Goal: Task Accomplishment & Management: Manage account settings

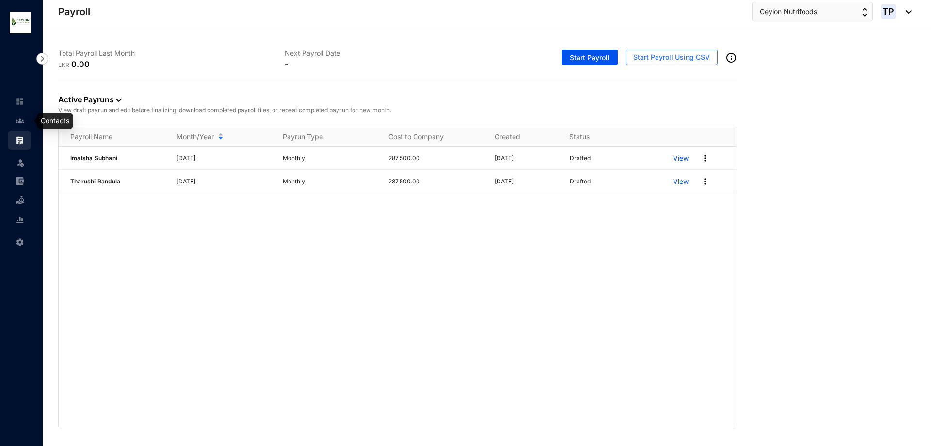
click at [16, 121] on link at bounding box center [28, 121] width 24 height 10
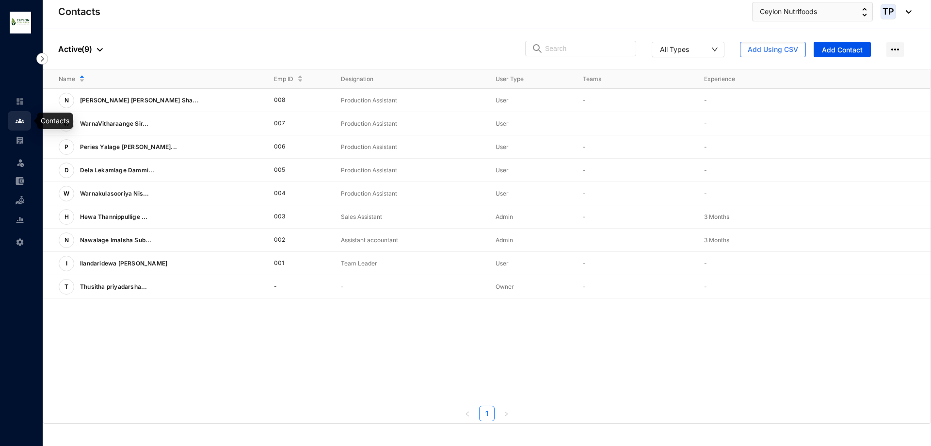
click at [16, 106] on link at bounding box center [28, 101] width 24 height 10
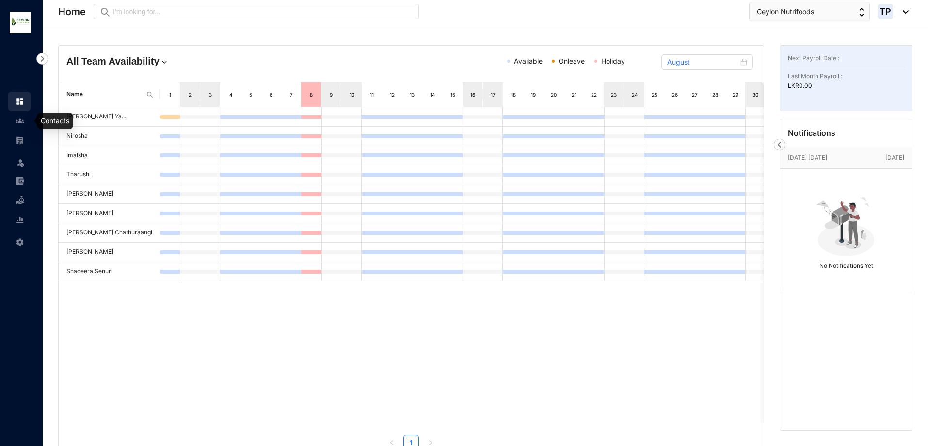
click at [16, 119] on link at bounding box center [28, 121] width 24 height 10
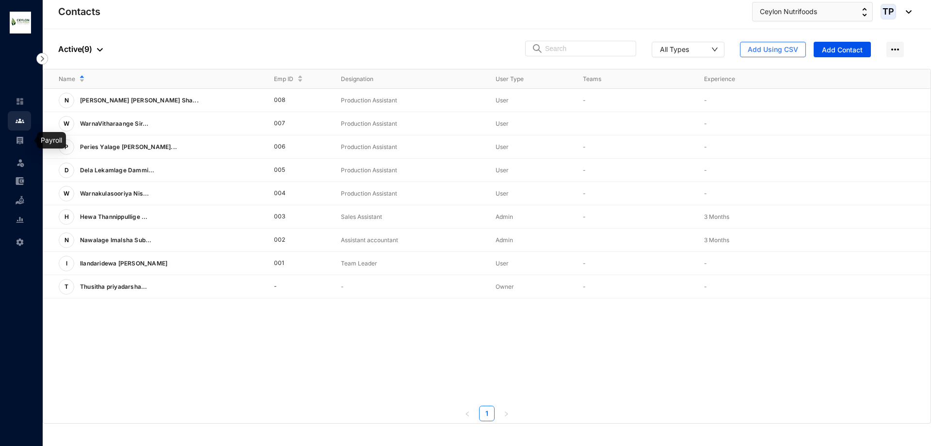
click at [16, 144] on link at bounding box center [28, 140] width 24 height 10
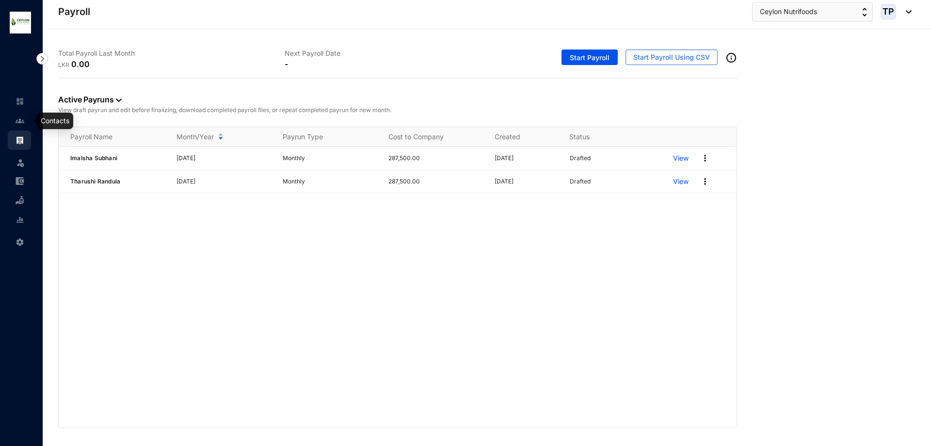
click at [16, 121] on link at bounding box center [28, 121] width 24 height 10
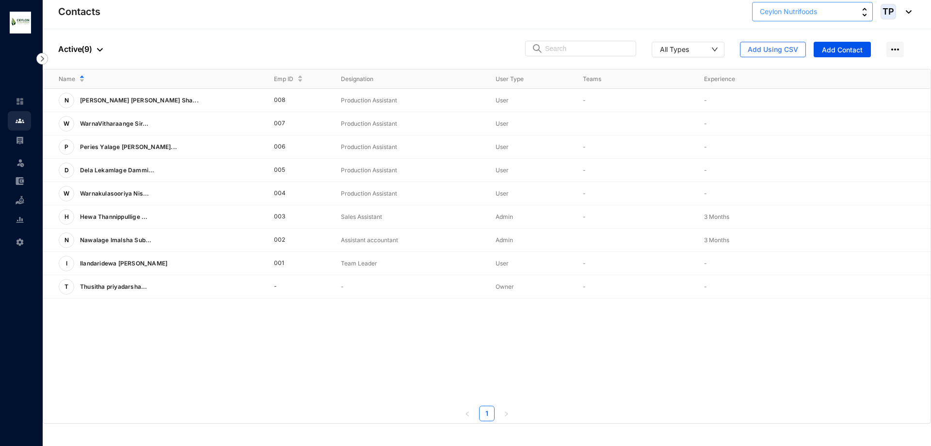
click at [867, 11] on button "Ceylon Nutrifoods" at bounding box center [812, 11] width 121 height 19
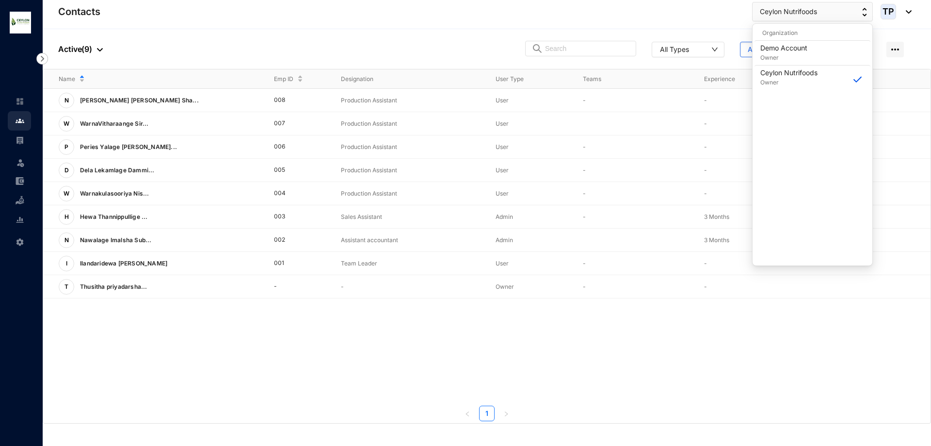
click at [365, 370] on div "N Nan [PERSON_NAME] Sha... 008 Production Assistant User - - View More W WarnaV…" at bounding box center [486, 246] width 887 height 315
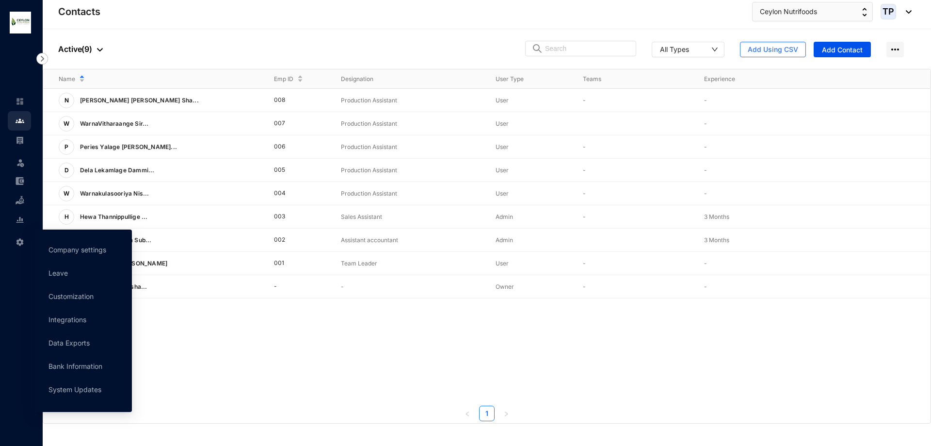
click at [13, 233] on div "Settings" at bounding box center [19, 239] width 23 height 21
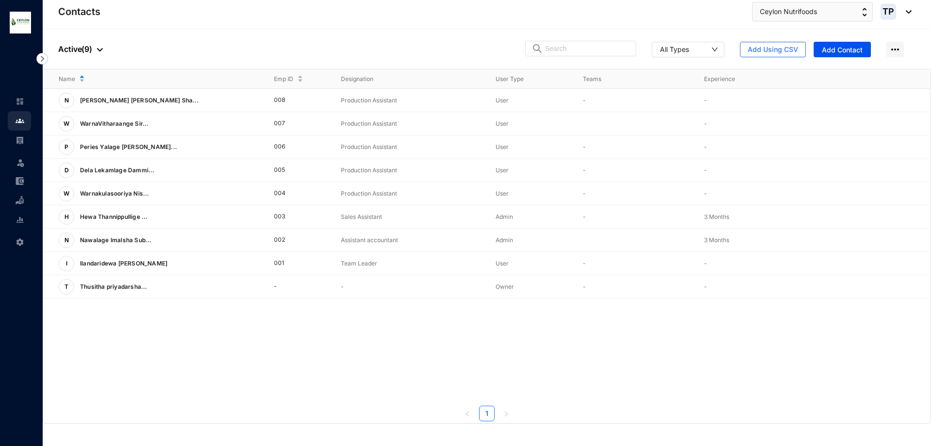
click at [18, 243] on img at bounding box center [20, 242] width 9 height 9
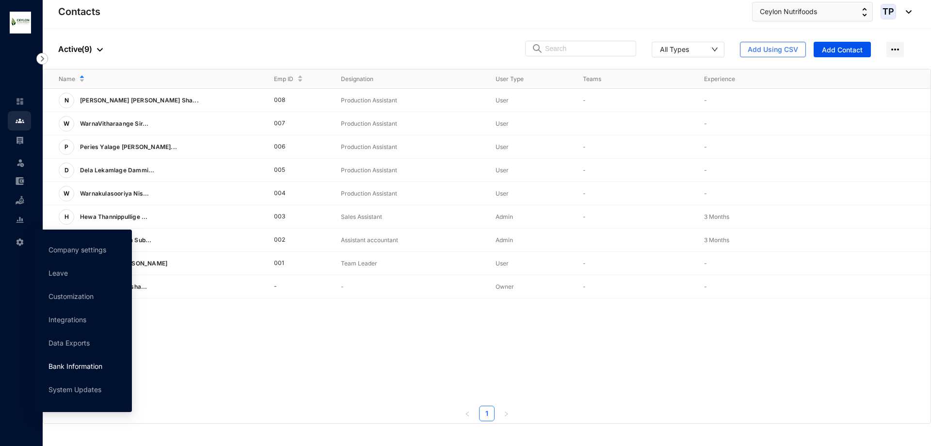
click at [77, 365] on link "Bank Information" at bounding box center [75, 366] width 54 height 8
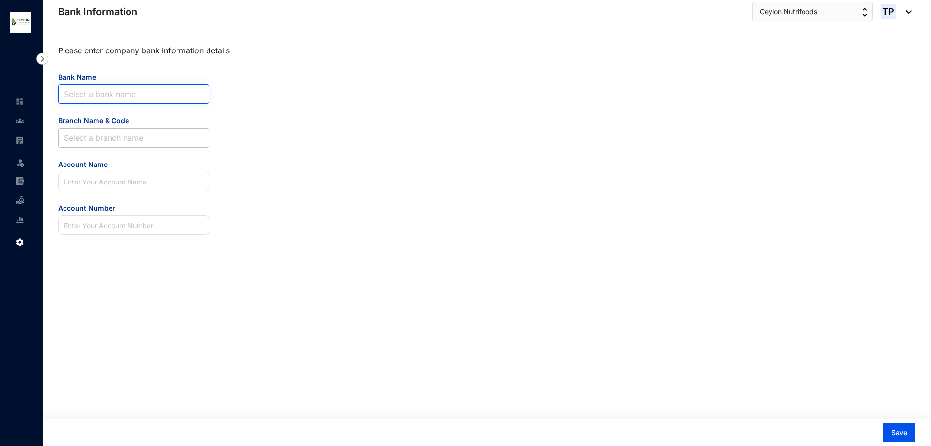
click at [117, 95] on input "Bank Name" at bounding box center [133, 94] width 139 height 18
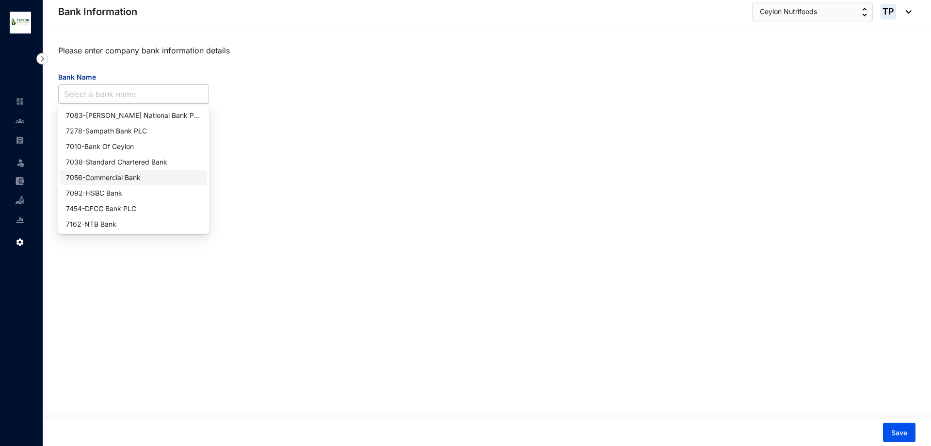
click at [171, 179] on div "7056 - Commercial Bank" at bounding box center [133, 177] width 135 height 11
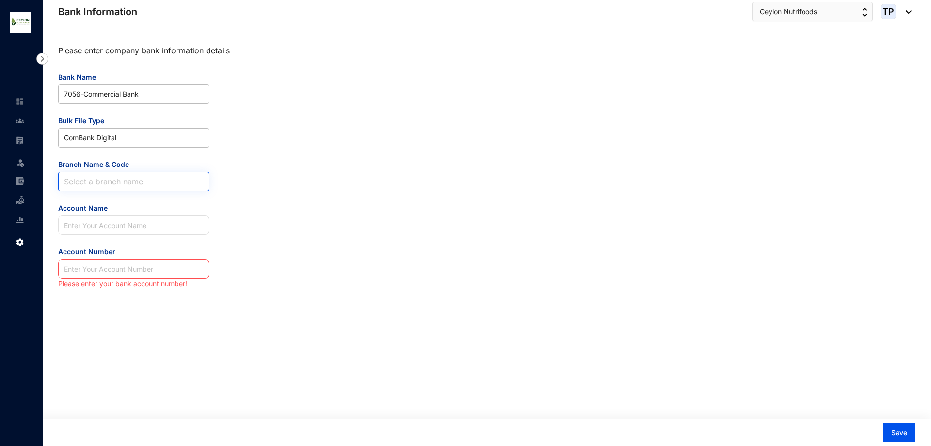
click at [150, 176] on input "Branch Name & Code" at bounding box center [133, 181] width 139 height 18
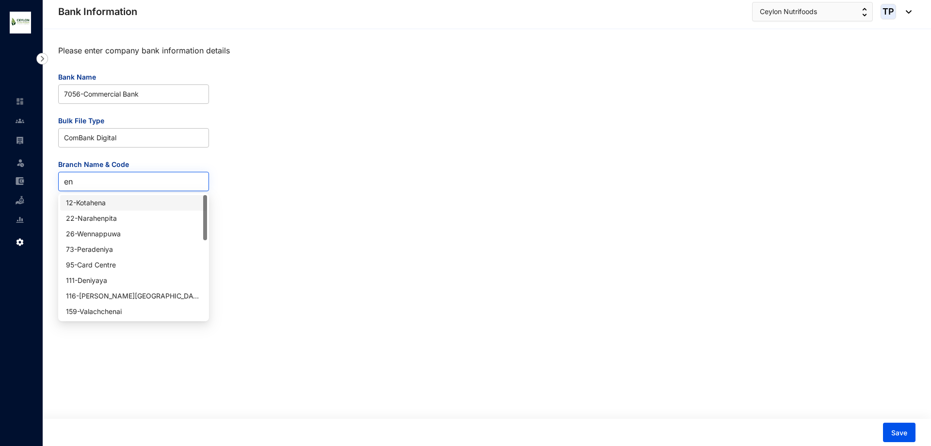
type input "end"
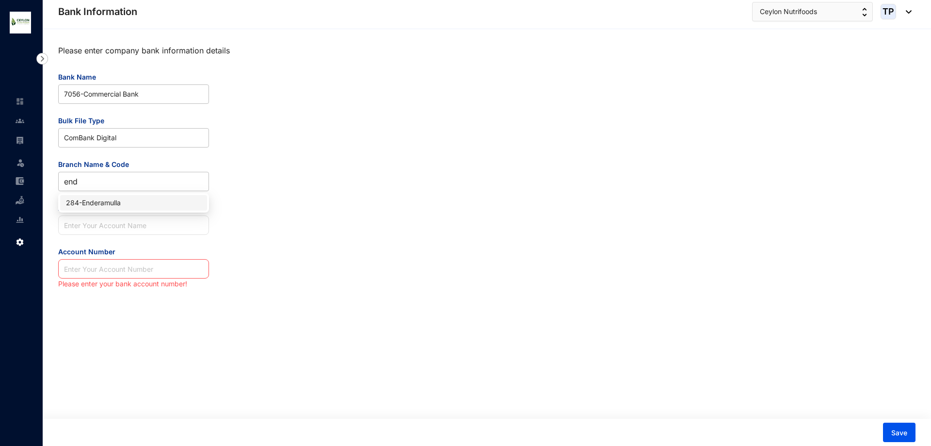
click at [164, 202] on div "284 - Enderamulla" at bounding box center [133, 202] width 135 height 11
click at [168, 218] on input "Account Name" at bounding box center [133, 224] width 151 height 19
type input "D"
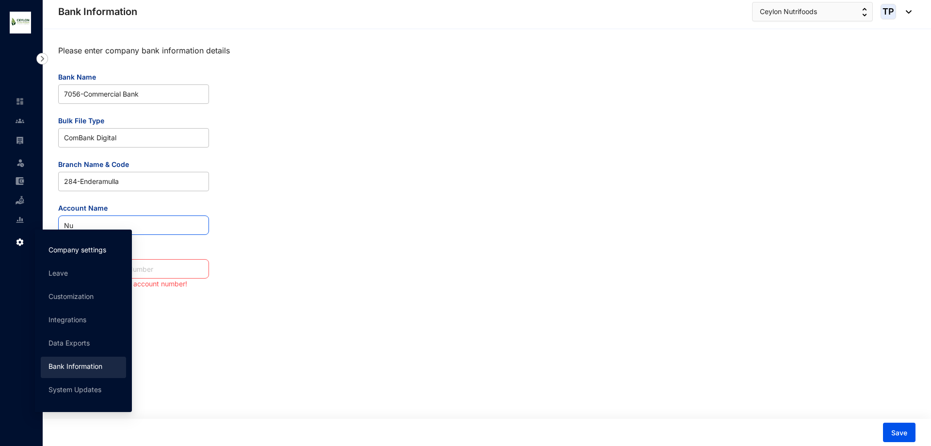
type input "Nu"
click at [57, 250] on link "Company settings" at bounding box center [77, 249] width 58 height 8
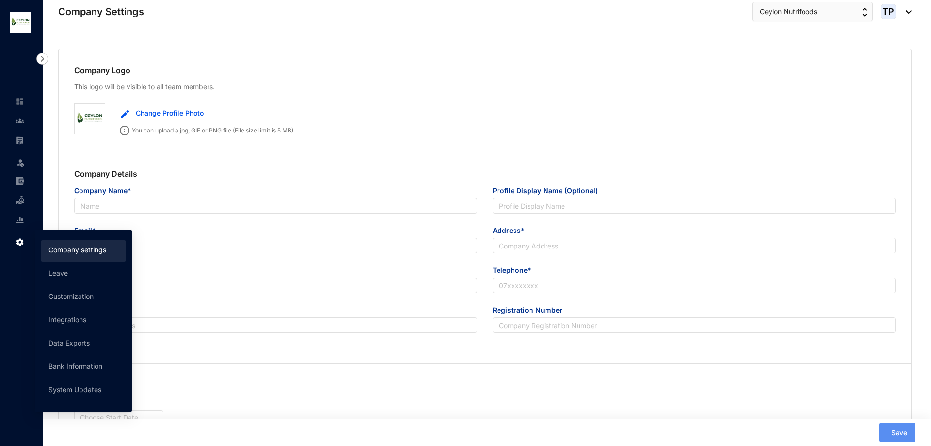
type input "Ceylon Nutrifood (PVT) Limited"
type input "Ceylon Nutrifoods"
type input "[EMAIL_ADDRESS][DOMAIN_NAME]"
type input "735/L/30 Enderamulla,[GEOGRAPHIC_DATA]"
type input "0774533079"
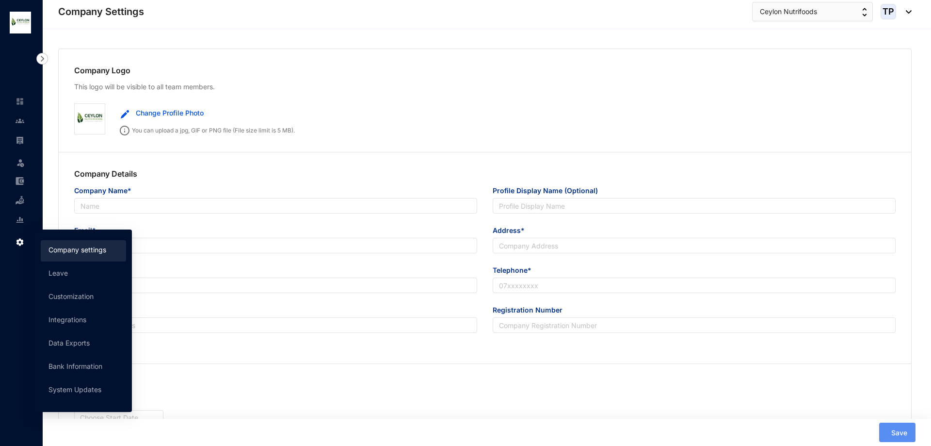
type input "Pv 00298825"
type input "WP"
type input "33158"
type input "16"
type input "9"
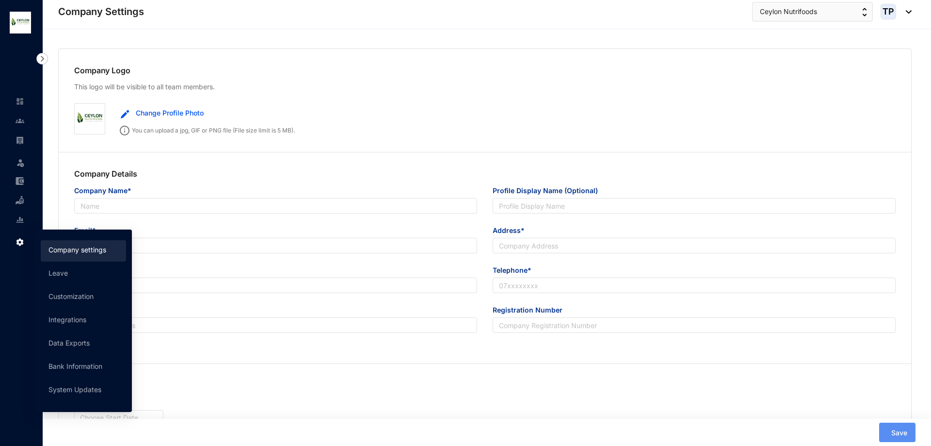
radio input "true"
checkbox input "true"
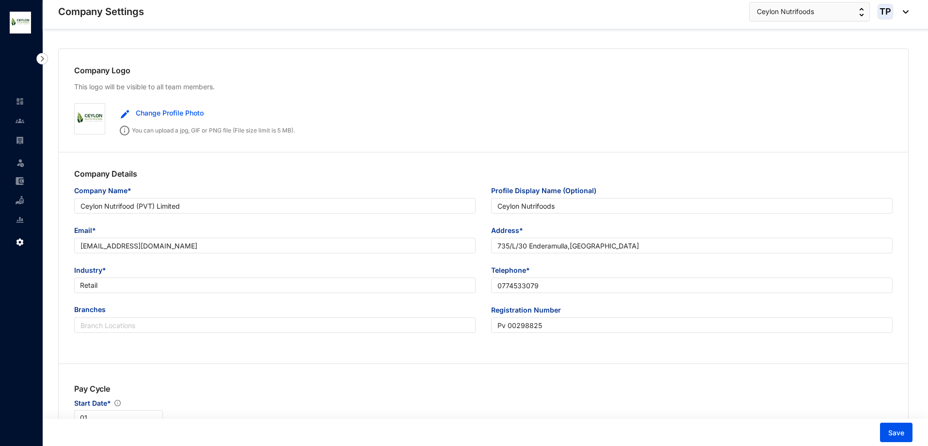
scroll to position [145, 0]
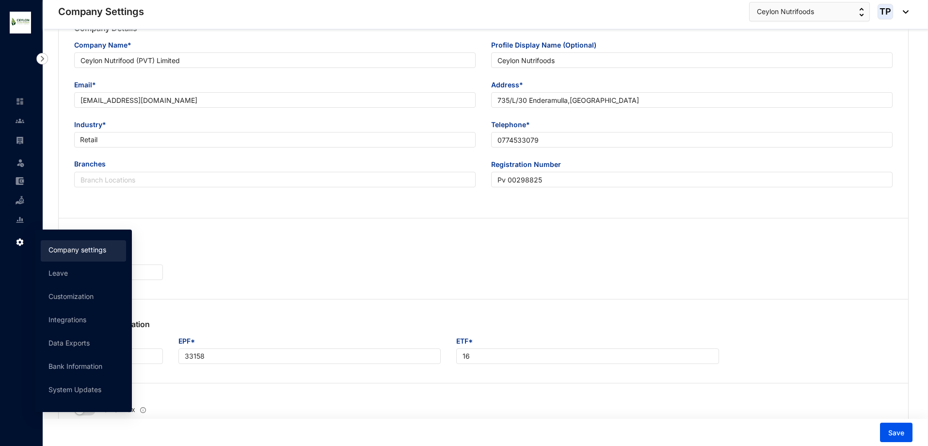
click at [11, 244] on div "Settings" at bounding box center [19, 239] width 23 height 21
click at [68, 363] on link "Bank Information" at bounding box center [75, 366] width 54 height 8
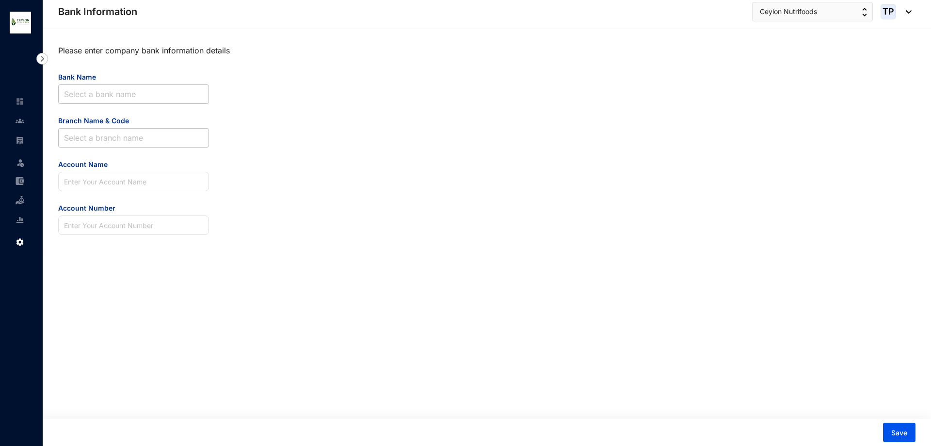
click at [125, 104] on form "Bank Name Select a bank name Branch Name & Code Select a branch name Account Na…" at bounding box center [133, 153] width 151 height 163
click at [130, 97] on input "Bank Name" at bounding box center [133, 94] width 139 height 18
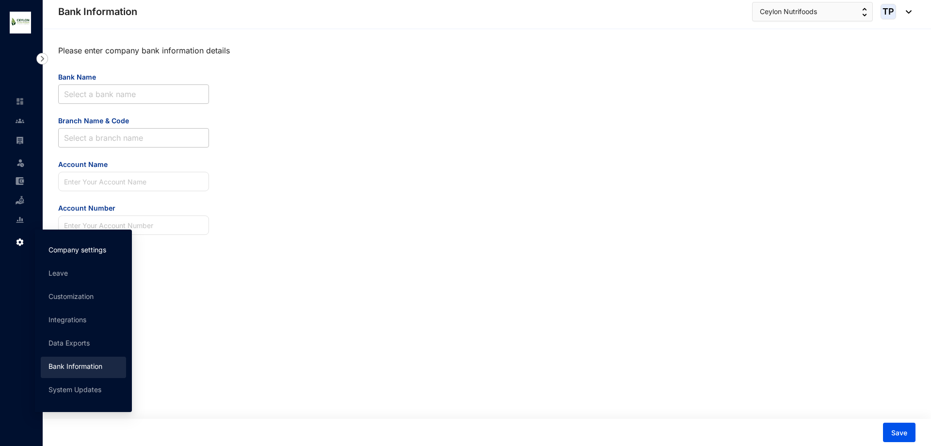
click at [67, 254] on link "Company settings" at bounding box center [77, 249] width 58 height 8
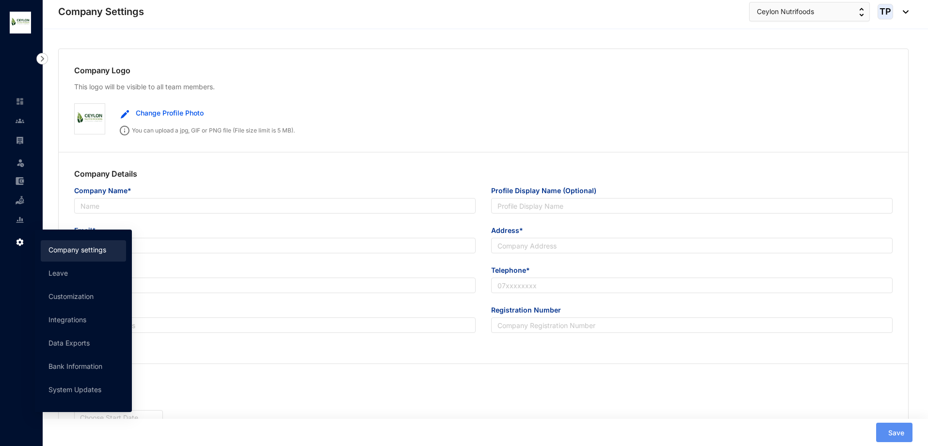
type input "Ceylon Nutrifood (PVT) Limited"
type input "Ceylon Nutrifoods"
type input "[EMAIL_ADDRESS][DOMAIN_NAME]"
type input "735/L/30 Enderamulla,[GEOGRAPHIC_DATA]"
type input "0774533079"
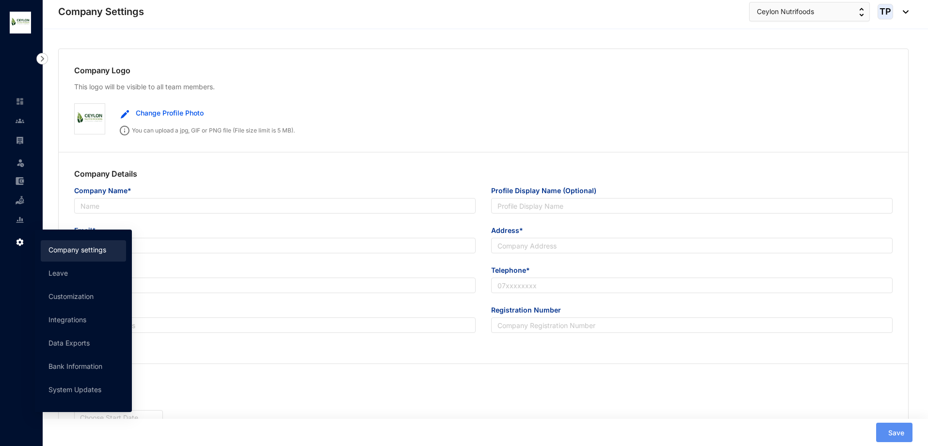
type input "Pv 00298825"
type input "WP"
type input "33158"
type input "16"
type input "9"
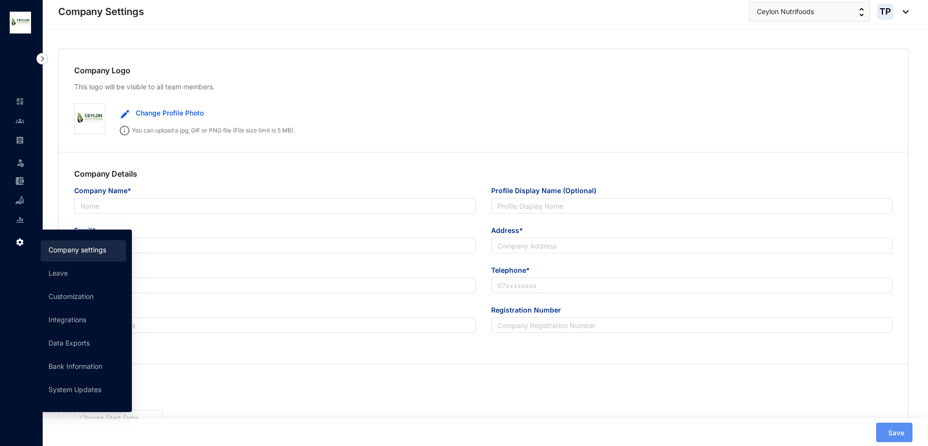
radio input "true"
checkbox input "true"
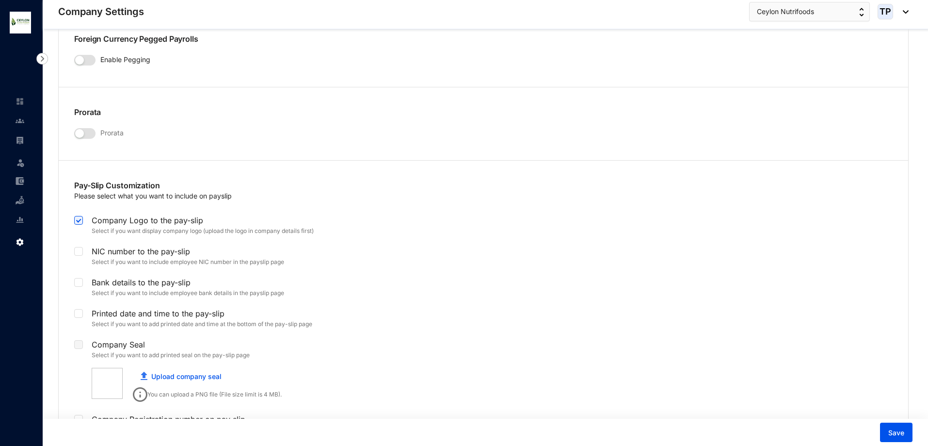
scroll to position [1697, 0]
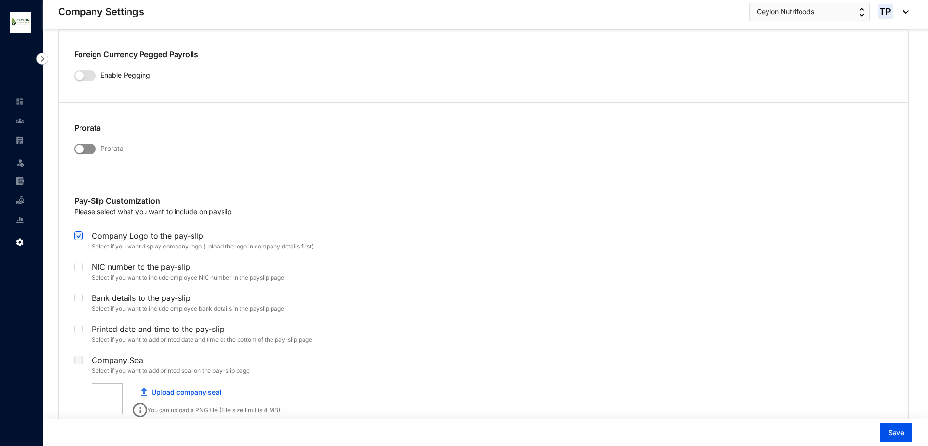
click at [81, 148] on div "button" at bounding box center [79, 148] width 9 height 9
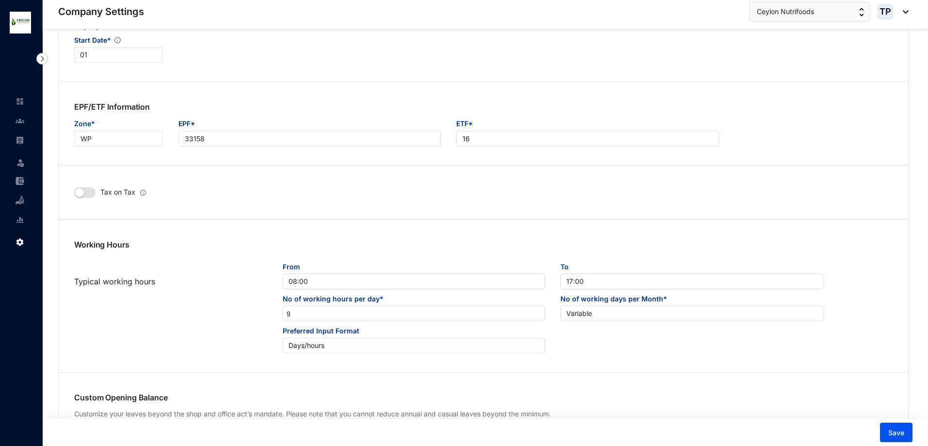
scroll to position [339, 0]
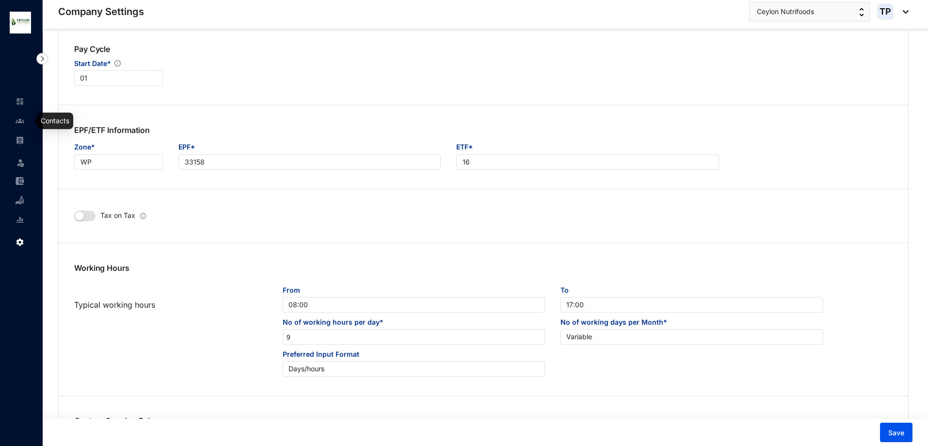
click at [16, 125] on link at bounding box center [28, 121] width 24 height 10
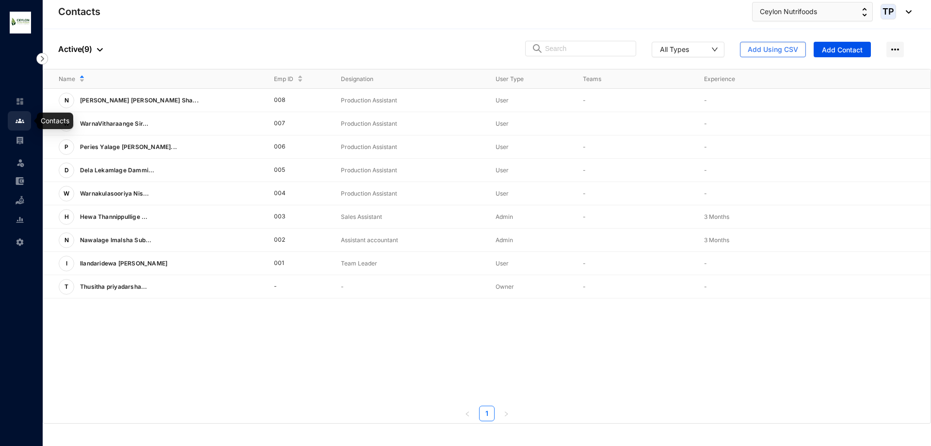
click at [24, 115] on div at bounding box center [20, 116] width 9 height 9
click at [841, 98] on p "View More" at bounding box center [844, 101] width 39 height 10
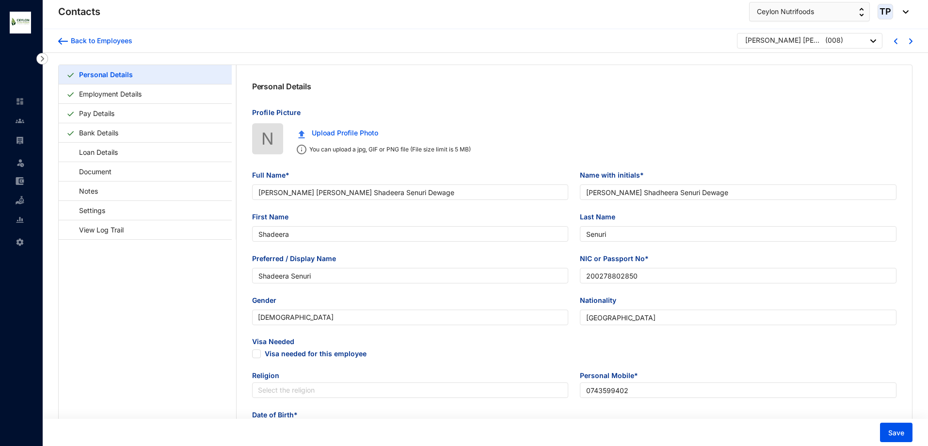
type input "[PERSON_NAME] [PERSON_NAME] Shadeera Senuri Dewage"
type input "[PERSON_NAME] Shadheera Senuri Dewage"
type input "Shadeera"
type input "Senuri"
type input "Shadeera Senuri"
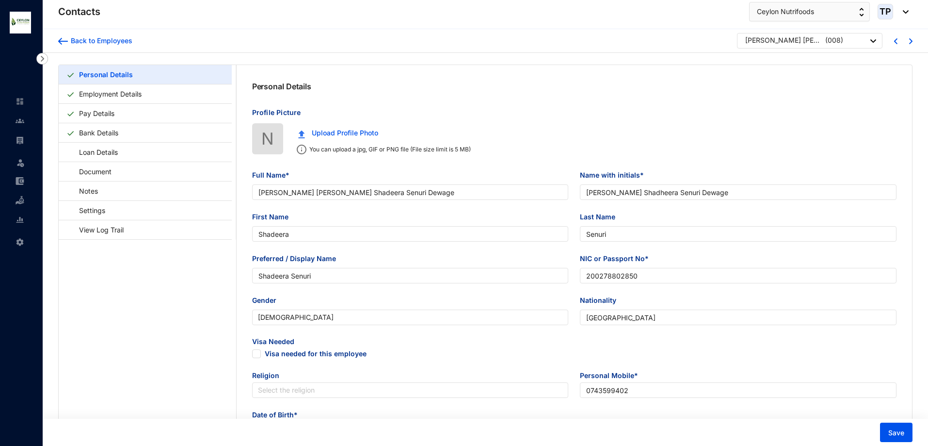
type input "200278802850"
type input "[GEOGRAPHIC_DATA]"
type input "0743599402"
type input "No,80 Medagoda,Naththandiya"
radio input "true"
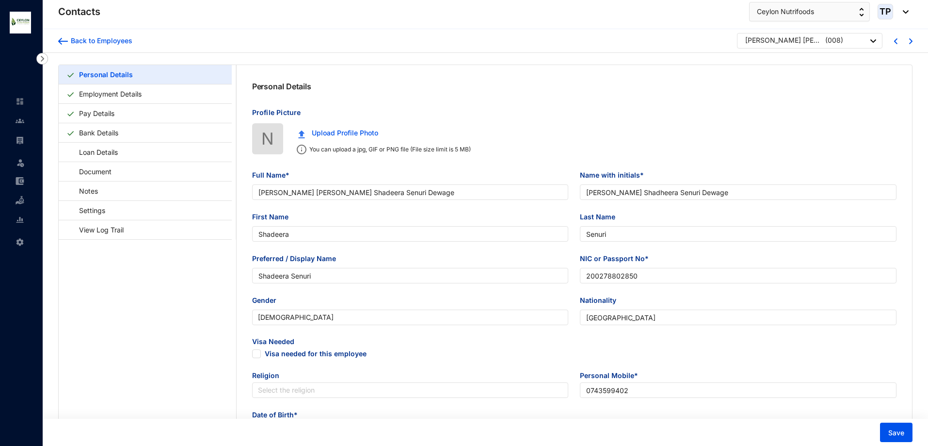
type input "[PERSON_NAME]"
type input "Husband"
type input "0760426311"
type input "[DATE]"
click at [109, 205] on link "Settings" at bounding box center [87, 210] width 42 height 20
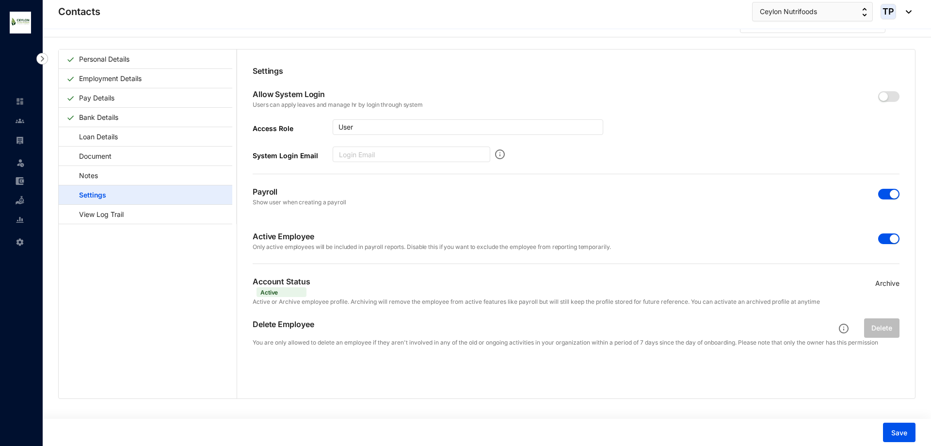
scroll to position [24, 0]
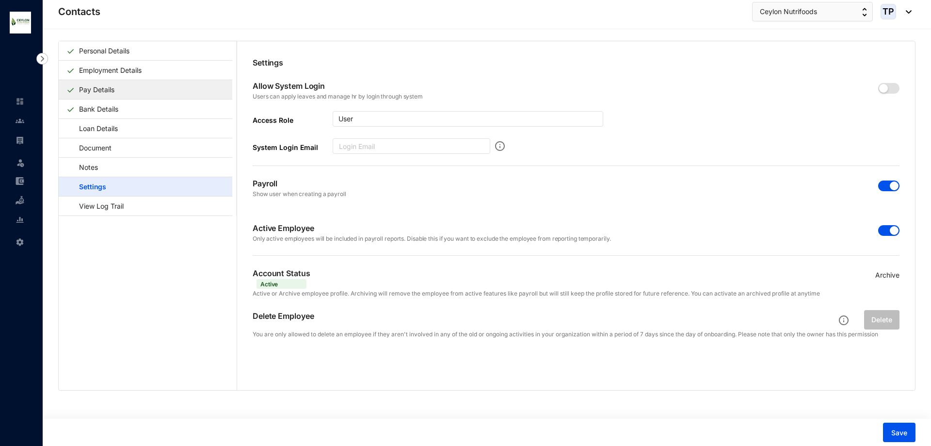
click at [84, 88] on link "Pay Details" at bounding box center [96, 90] width 43 height 20
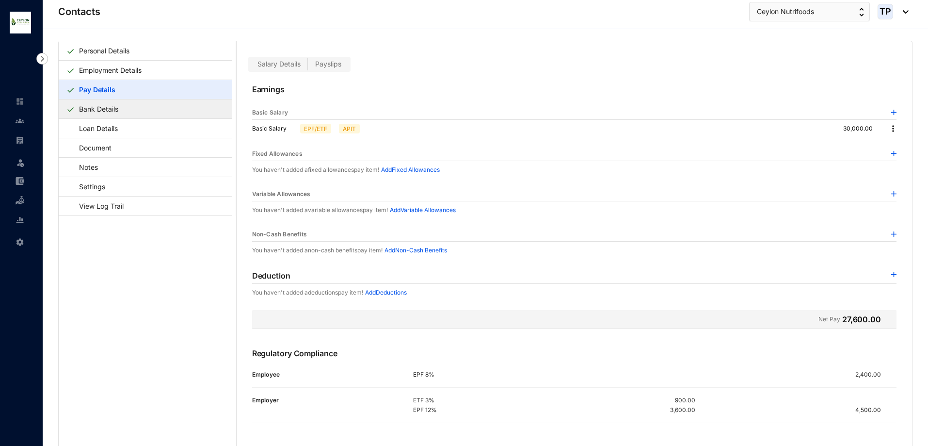
click at [122, 107] on link "Bank Details" at bounding box center [98, 109] width 47 height 20
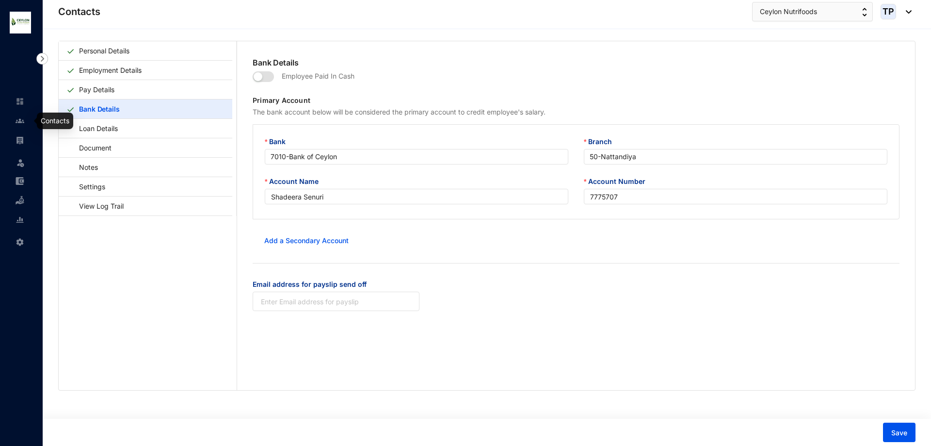
click at [19, 118] on img at bounding box center [20, 120] width 9 height 9
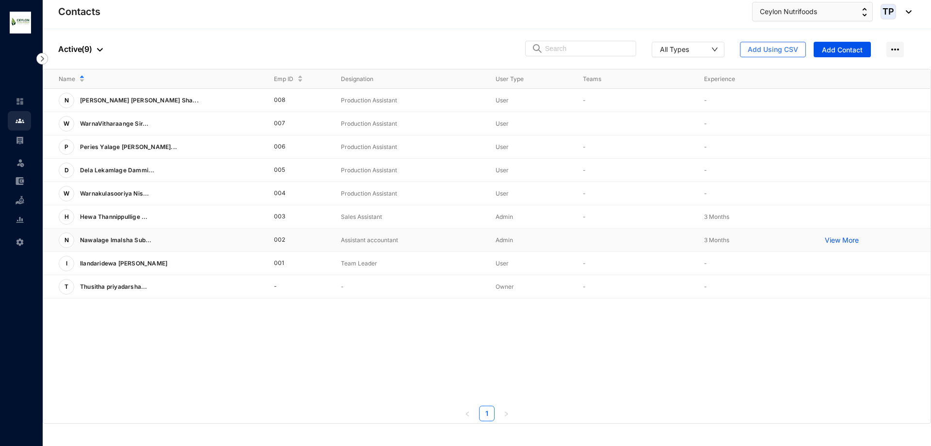
click at [849, 240] on p "View More" at bounding box center [844, 240] width 39 height 10
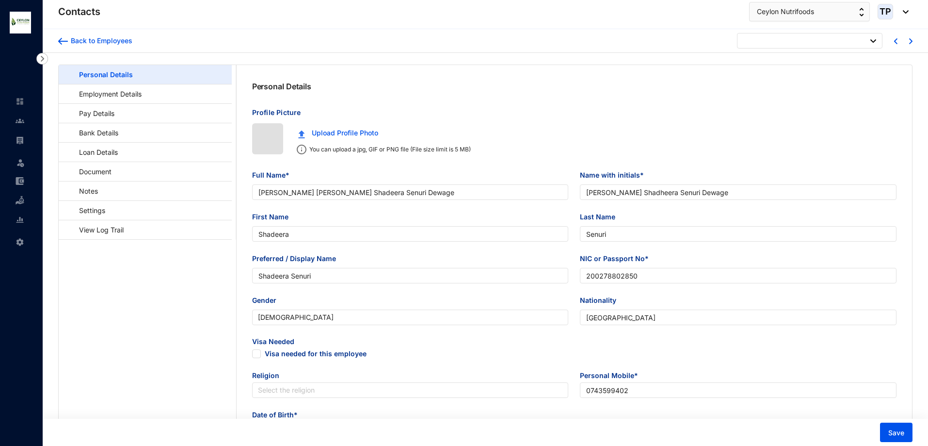
type input "[DATE]"
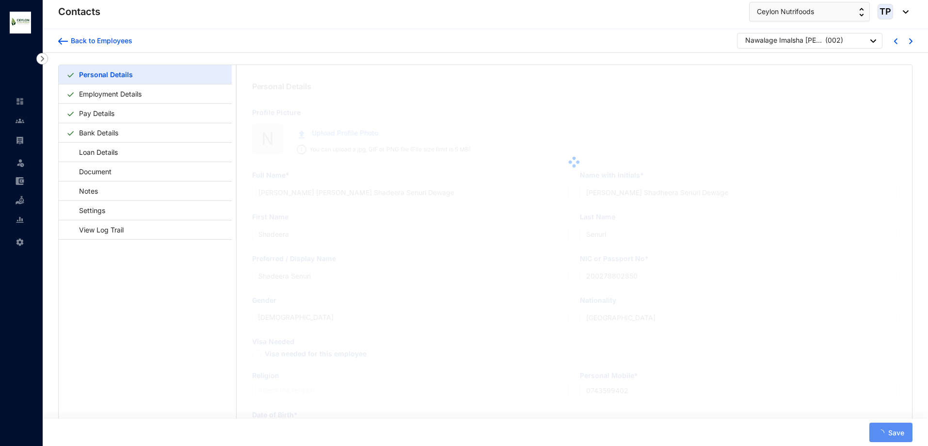
type input "Nawalage Imalsha [PERSON_NAME]"
type input "N.Imalsha [PERSON_NAME]"
type input "Imalsha"
type input "Subhani"
type input "Imalsha"
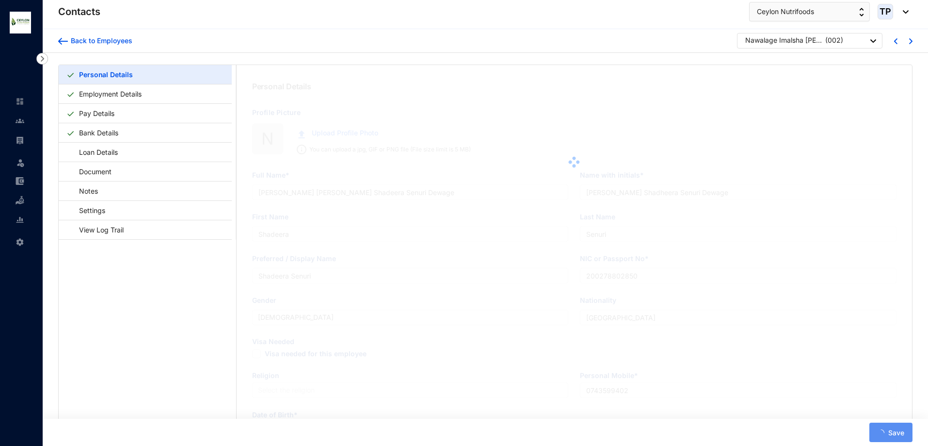
type input "200574803046"
type input "[GEOGRAPHIC_DATA]"
type input "0755175513"
type input "[STREET_ADDRESS]"
checkbox input "true"
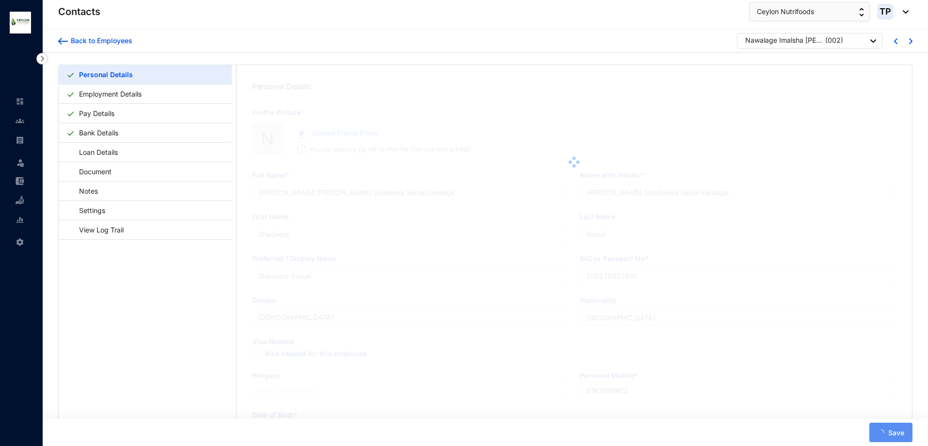
radio input "true"
radio input "false"
type input "[PERSON_NAME]"
type input "Father"
type input "0752812251"
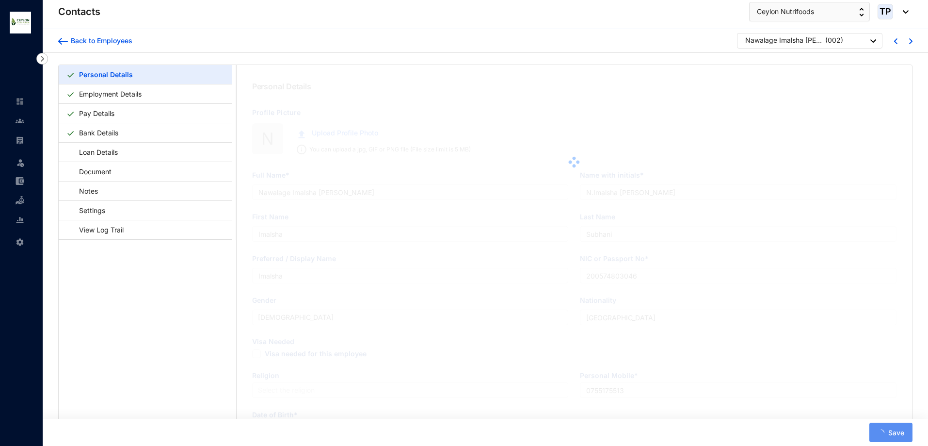
type input "[DATE]"
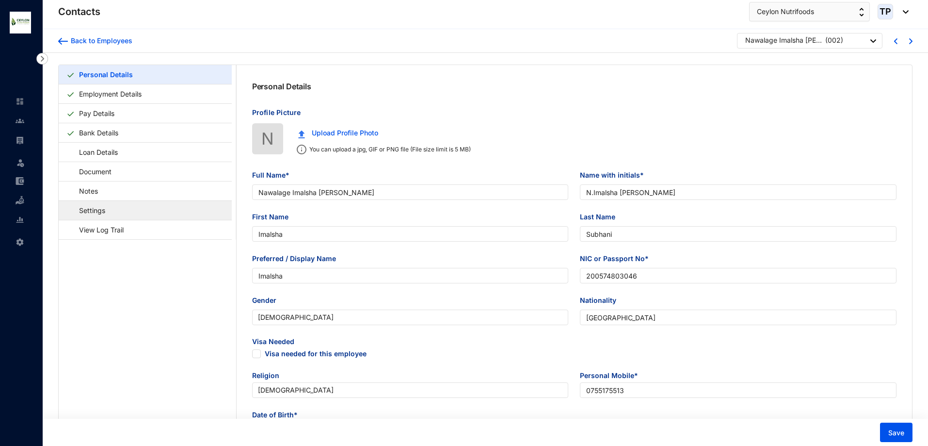
click at [106, 208] on link "Settings" at bounding box center [87, 210] width 42 height 20
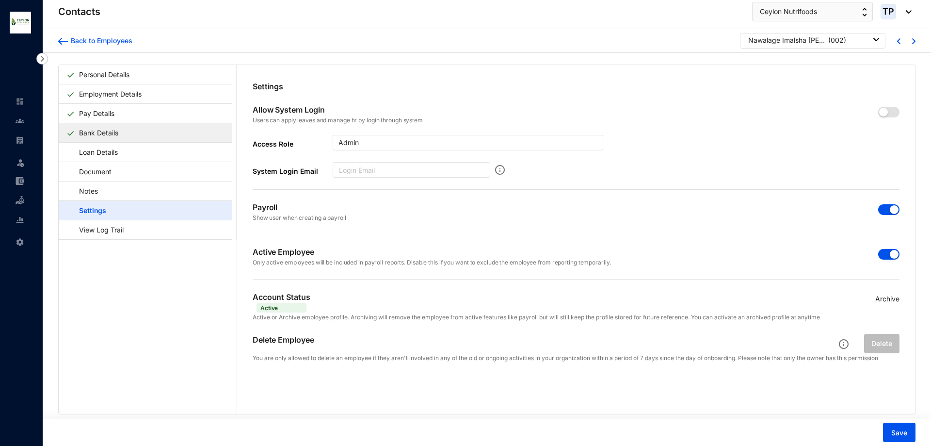
click at [119, 137] on link "Bank Details" at bounding box center [98, 133] width 47 height 20
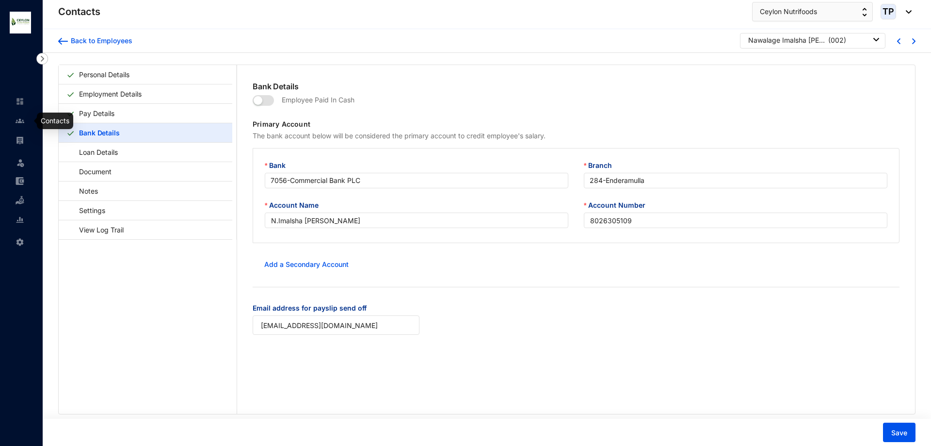
click at [16, 124] on img at bounding box center [20, 120] width 9 height 9
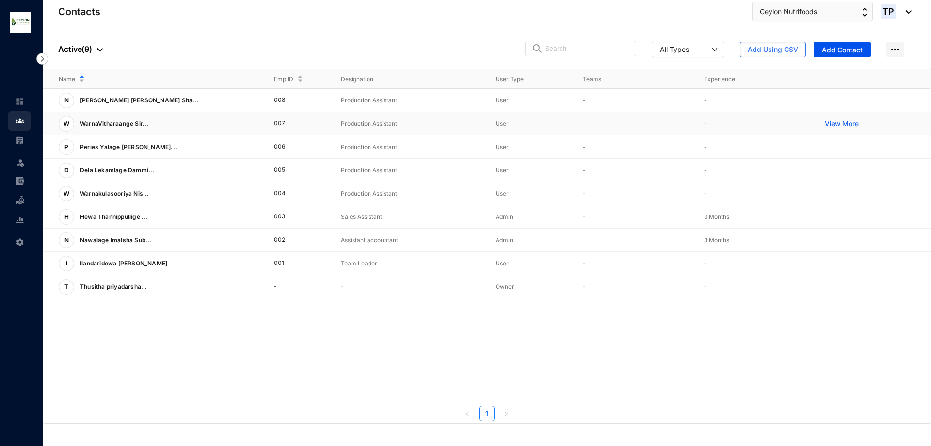
click at [851, 124] on p "View More" at bounding box center [844, 124] width 39 height 10
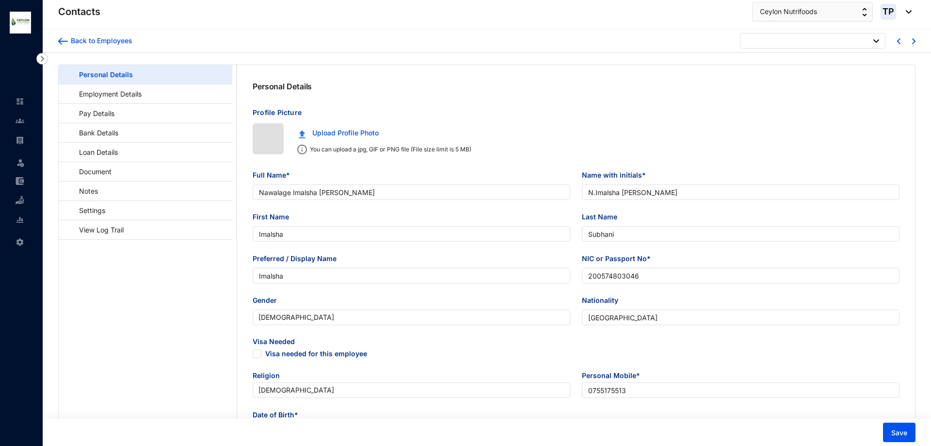
type input "[DATE]"
checkbox input "false"
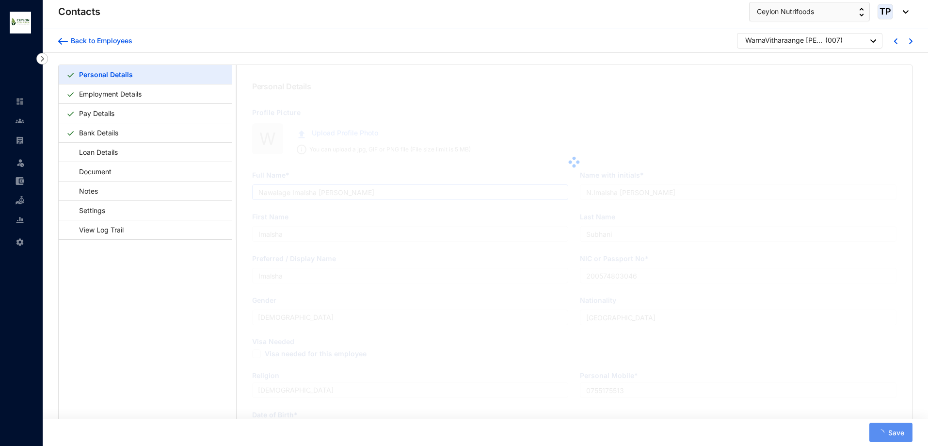
type input "WarnaVitharaange [PERSON_NAME]"
type input "W.[PERSON_NAME]"
type input "Siromi"
type input "Siriyalatha"
type input "[PERSON_NAME]"
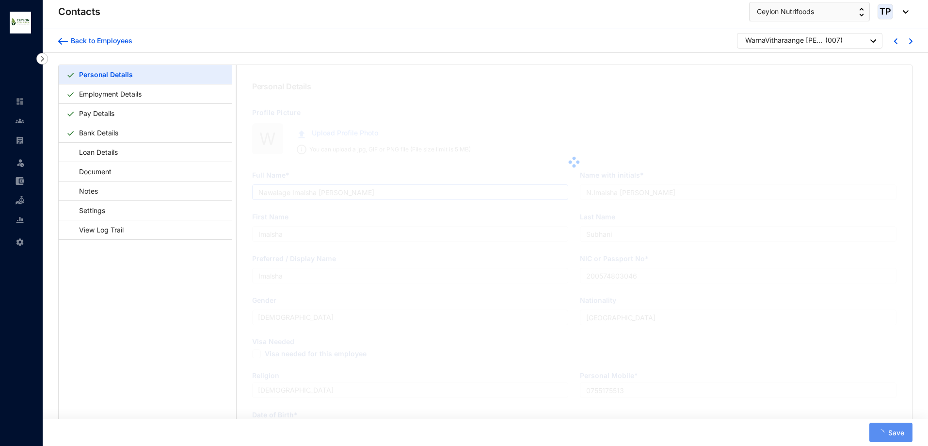
type input "197954804558"
type input "0766560407"
type input "Kanjukkuliya,Mugunuwatana"
radio input "false"
radio input "true"
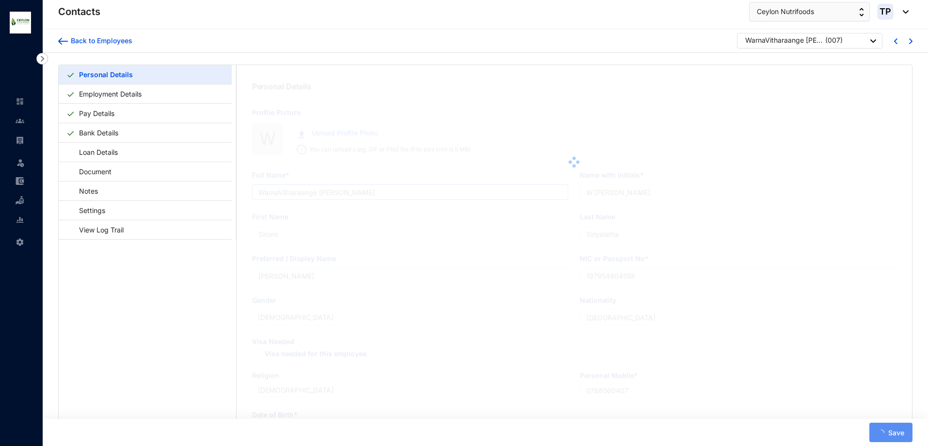
type input "Chanarathna"
type input "Husband"
type input "0763660407"
type input "[DATE]"
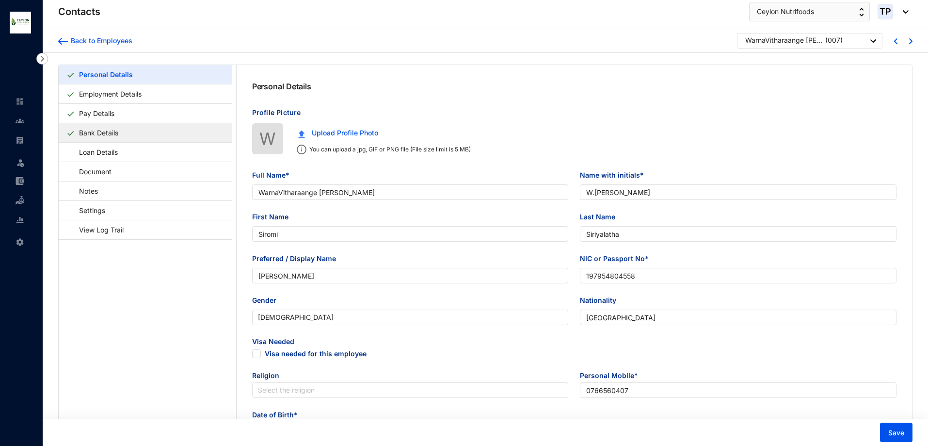
click at [122, 136] on link "Bank Details" at bounding box center [98, 133] width 47 height 20
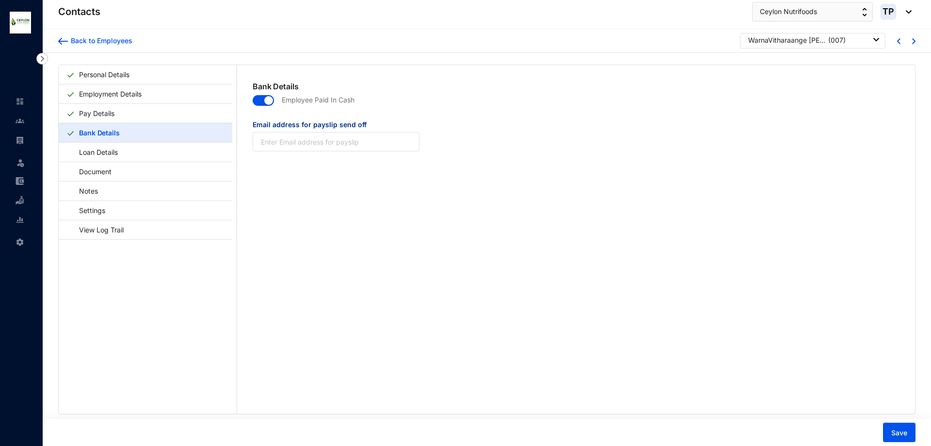
click at [873, 41] on img at bounding box center [876, 39] width 6 height 3
click at [553, 151] on div "Email address for payslip send off" at bounding box center [576, 141] width 662 height 44
click at [875, 39] on img at bounding box center [876, 39] width 6 height 3
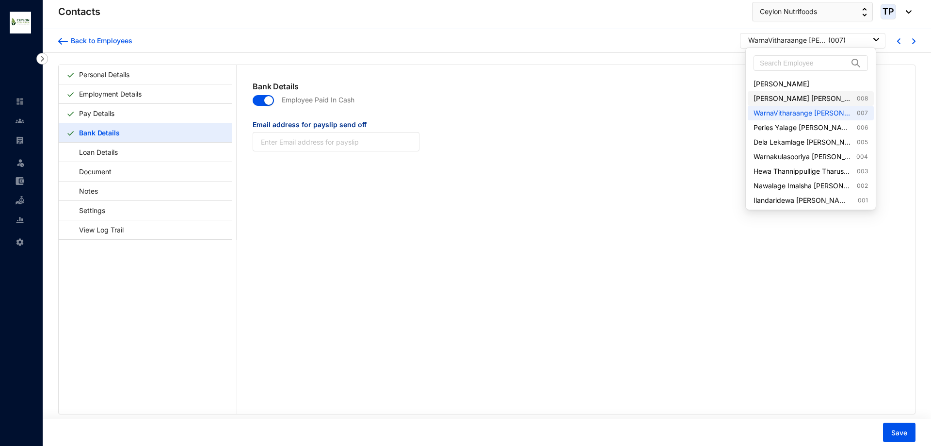
click at [827, 96] on link "[PERSON_NAME] [PERSON_NAME] Shadeera Senuri Dewage 008" at bounding box center [810, 99] width 114 height 10
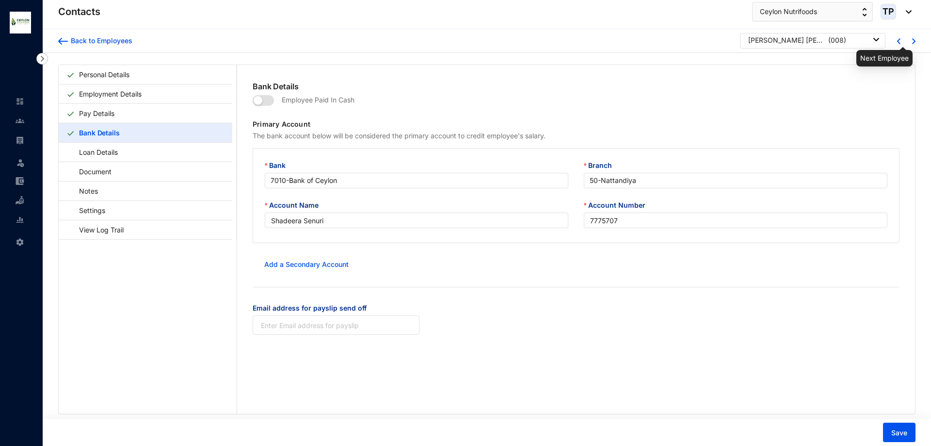
click at [912, 43] on img at bounding box center [913, 41] width 3 height 6
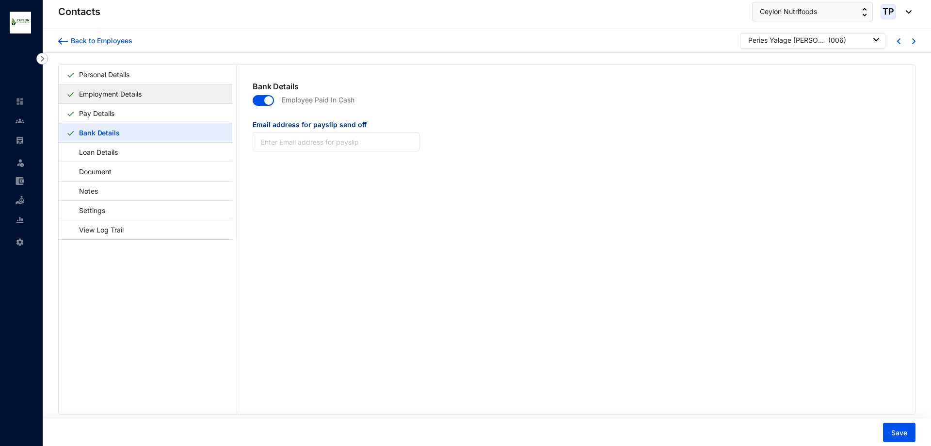
click at [145, 92] on link "Employment Details" at bounding box center [110, 94] width 70 height 20
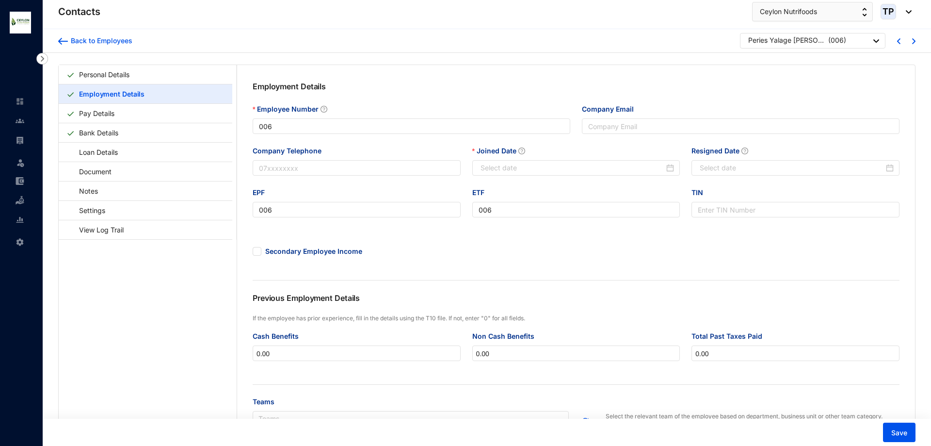
type input "[DATE]"
click at [118, 114] on link "Pay Details" at bounding box center [96, 113] width 43 height 20
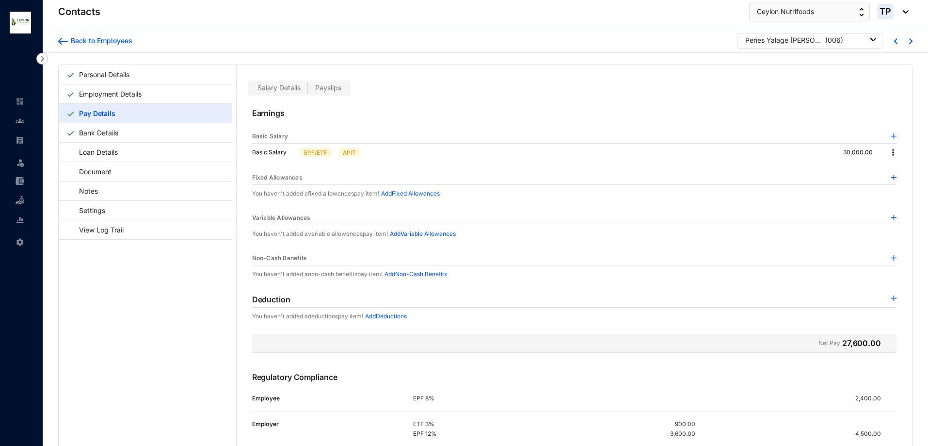
click at [344, 154] on p "APIT" at bounding box center [349, 152] width 13 height 9
click at [308, 156] on p "EPF/ETF" at bounding box center [315, 152] width 23 height 9
click at [888, 154] on img at bounding box center [893, 152] width 10 height 10
click at [897, 171] on span "Edit" at bounding box center [899, 168] width 12 height 11
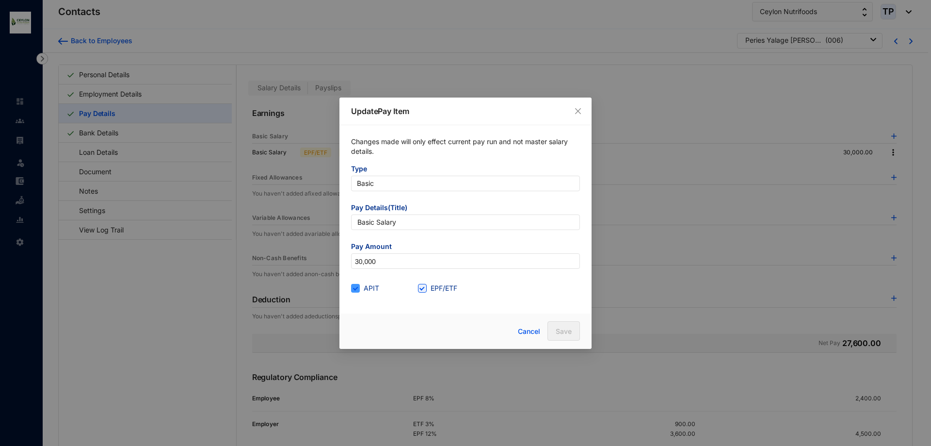
click at [354, 288] on input "APIT" at bounding box center [354, 287] width 7 height 7
checkbox input "false"
click at [553, 334] on button "Save" at bounding box center [563, 330] width 32 height 19
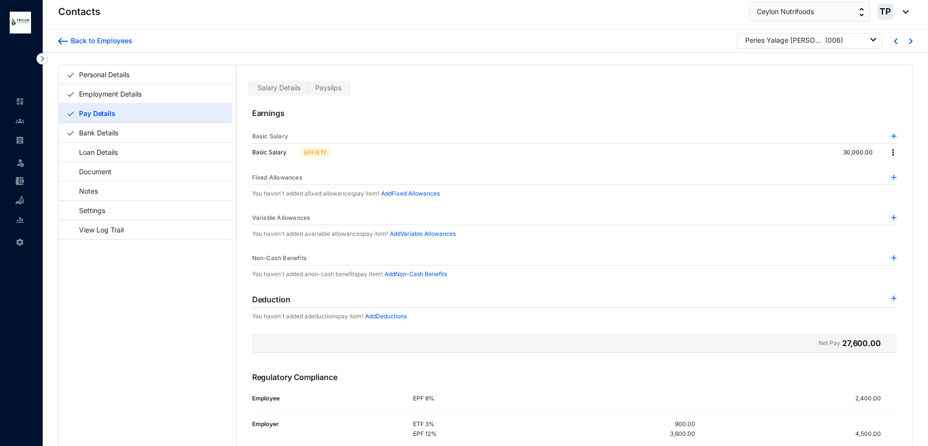
click at [891, 255] on img at bounding box center [893, 257] width 5 height 5
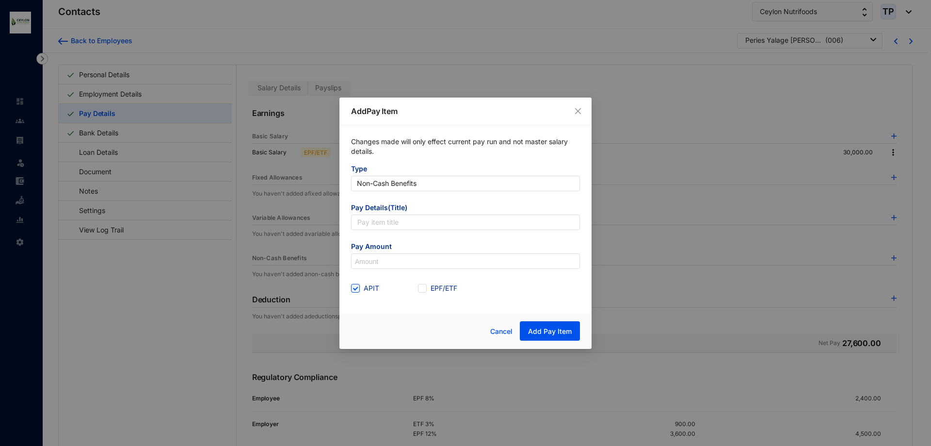
click at [873, 237] on div "Add Pay Item Changes made will only effect current pay run and not master salar…" at bounding box center [465, 223] width 931 height 446
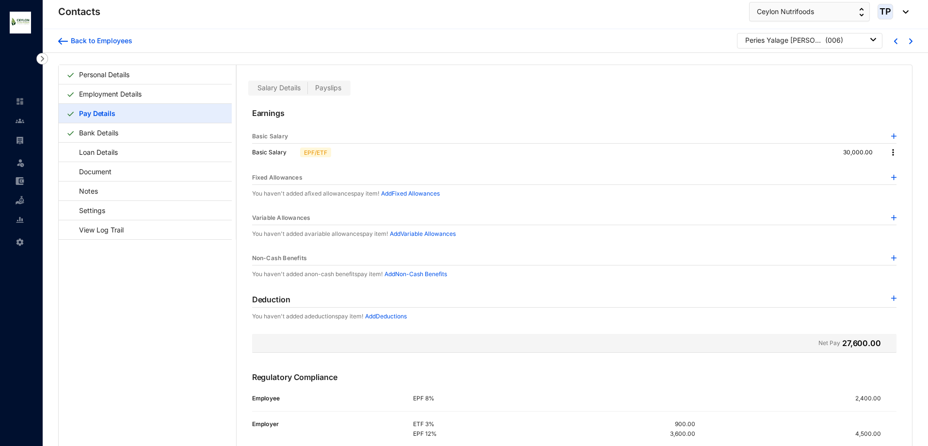
click at [891, 217] on img at bounding box center [893, 217] width 5 height 5
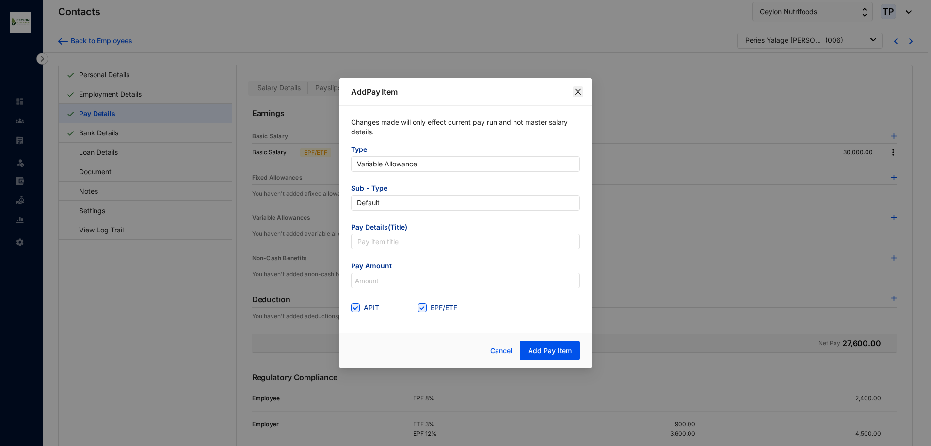
click at [583, 92] on span "Close" at bounding box center [578, 92] width 11 height 8
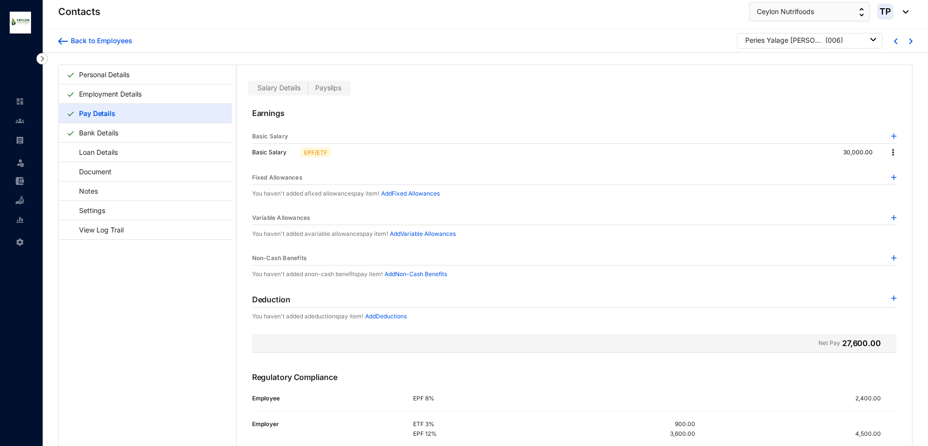
click at [891, 219] on img at bounding box center [893, 217] width 5 height 5
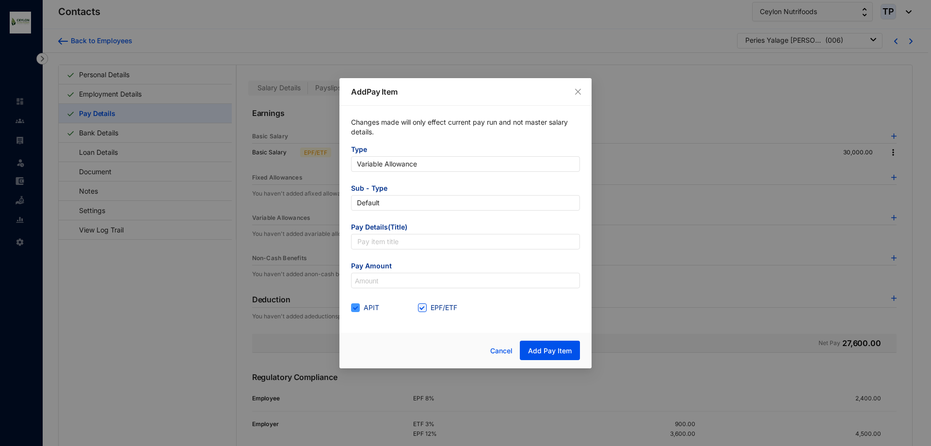
click at [354, 307] on input "APIT" at bounding box center [354, 306] width 7 height 7
checkbox input "false"
click at [432, 242] on input "text" at bounding box center [465, 242] width 229 height 16
type input "Labour"
click at [431, 280] on input at bounding box center [466, 281] width 228 height 16
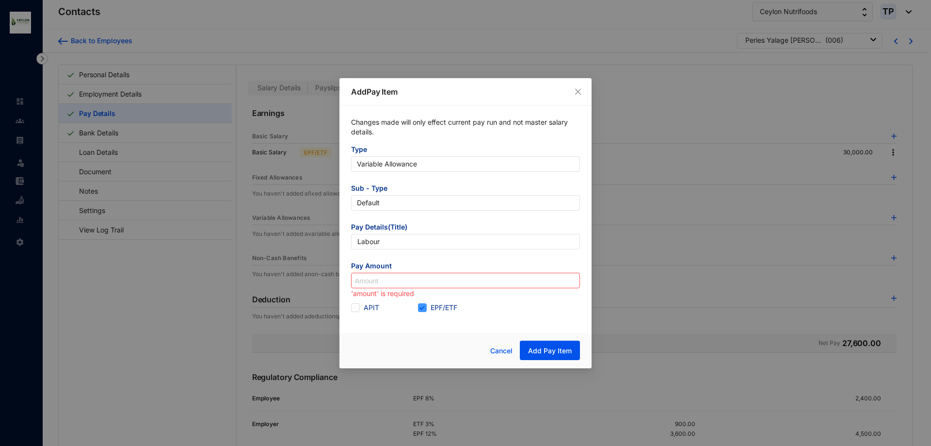
click at [421, 305] on input "EPF/ETF" at bounding box center [421, 306] width 7 height 7
checkbox input "false"
click at [393, 276] on input at bounding box center [466, 281] width 228 height 16
type input "1,800"
click at [554, 349] on span "Add Pay Item" at bounding box center [550, 351] width 44 height 10
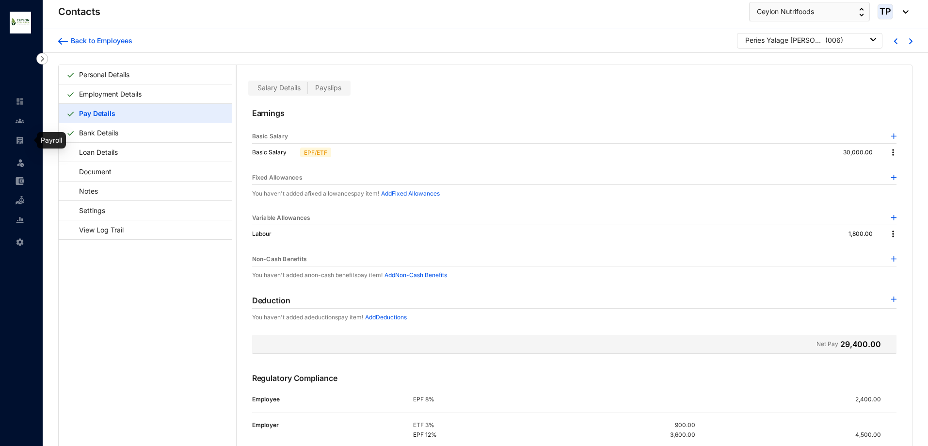
click at [27, 144] on link at bounding box center [28, 140] width 24 height 10
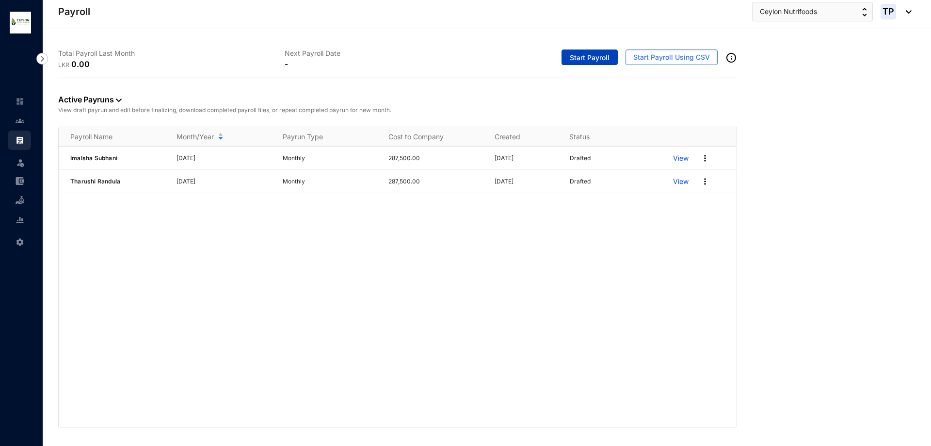
click at [582, 57] on span "Start Payroll" at bounding box center [590, 58] width 40 height 10
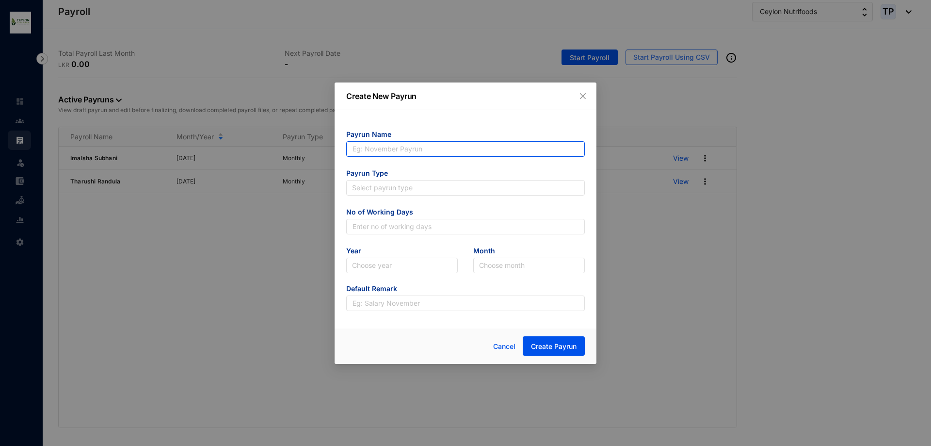
click at [434, 145] on input "text" at bounding box center [465, 149] width 239 height 16
click at [586, 97] on icon "close" at bounding box center [583, 96] width 8 height 8
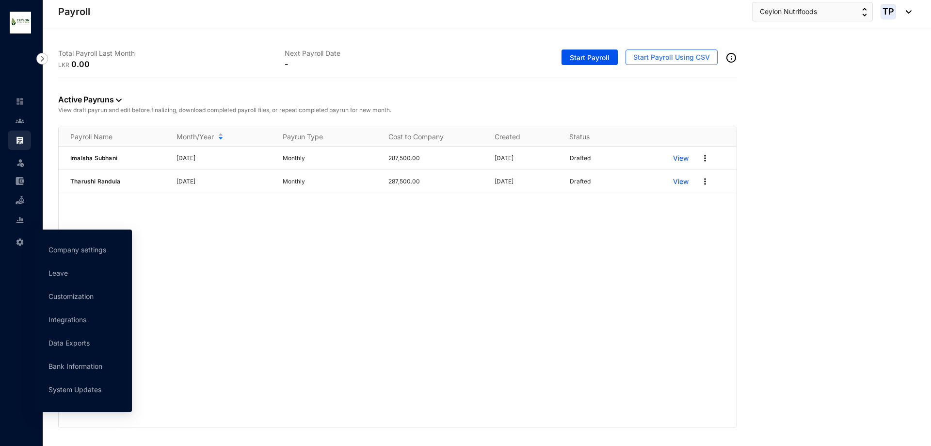
click at [12, 243] on div "Settings" at bounding box center [19, 239] width 23 height 21
click at [81, 292] on link "Customization" at bounding box center [70, 296] width 45 height 8
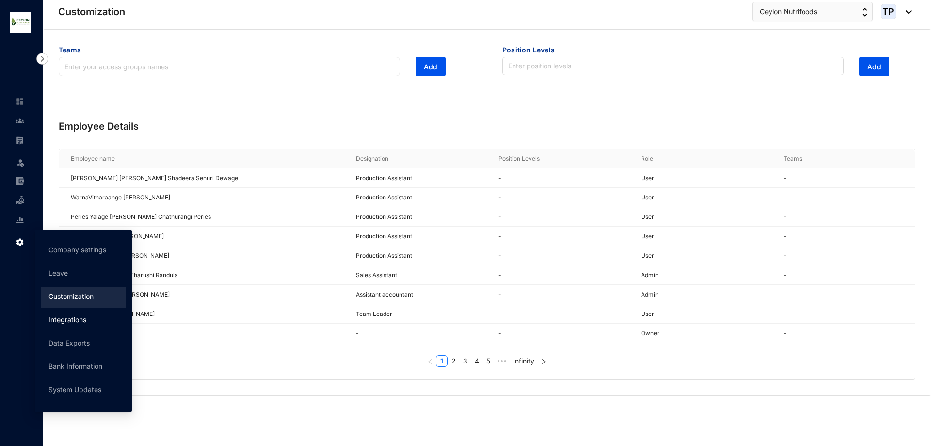
click at [85, 321] on link "Integrations" at bounding box center [67, 319] width 38 height 8
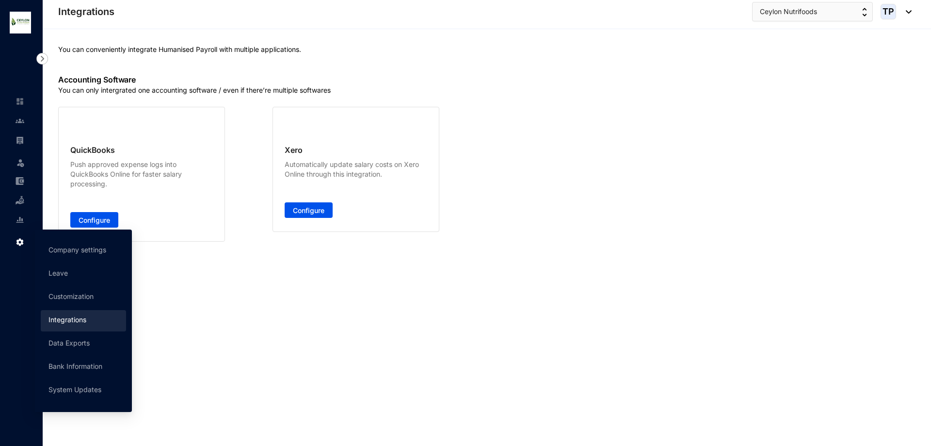
click at [13, 237] on div "Settings" at bounding box center [19, 239] width 23 height 21
click at [56, 345] on link "Data Exports" at bounding box center [68, 342] width 41 height 8
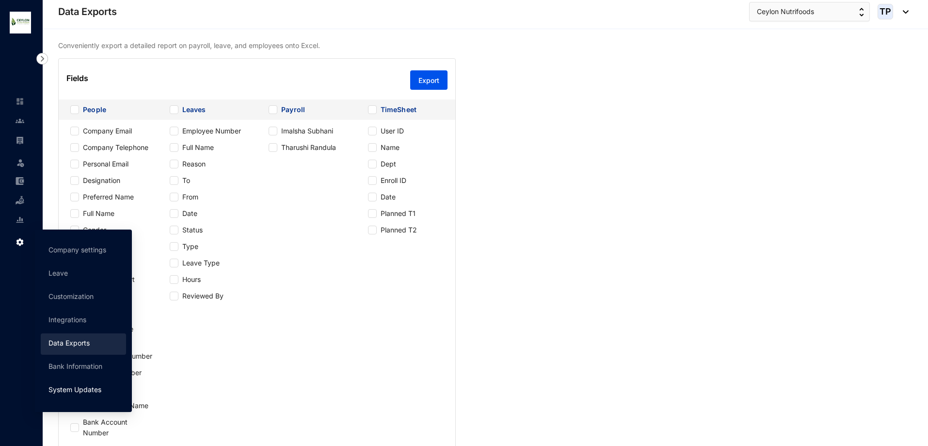
click at [81, 385] on link "System Updates" at bounding box center [74, 389] width 53 height 8
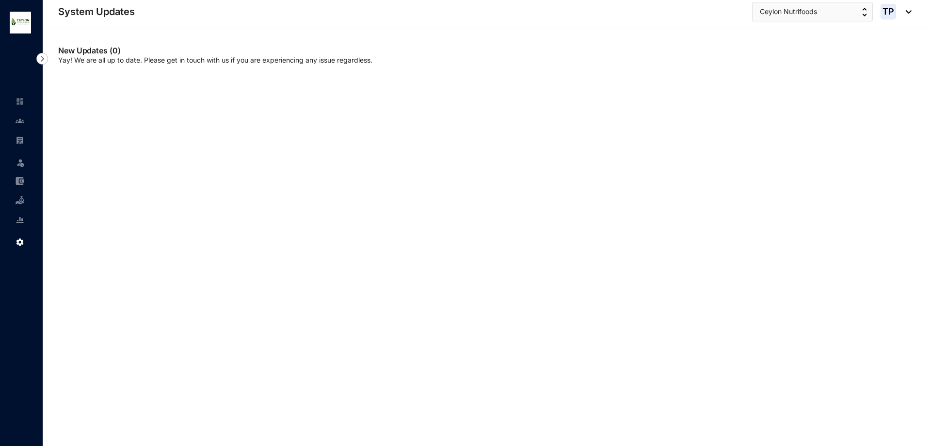
click at [10, 238] on div "Settings" at bounding box center [19, 239] width 23 height 21
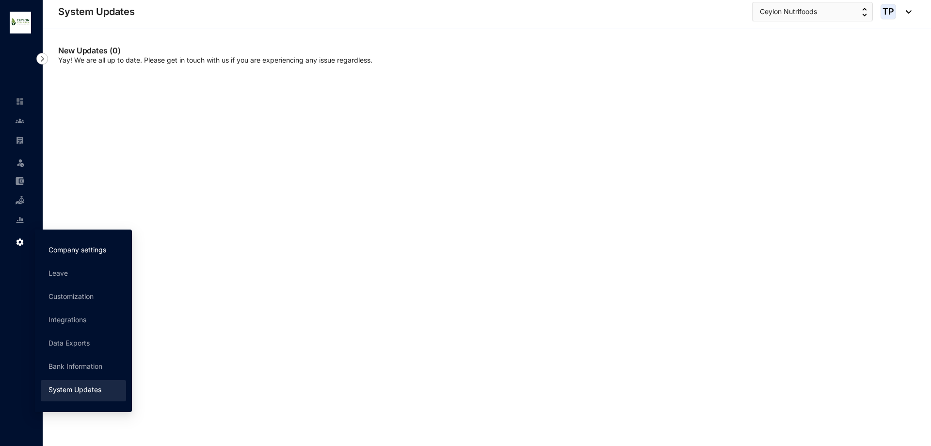
click at [55, 245] on link "Company settings" at bounding box center [77, 249] width 58 height 8
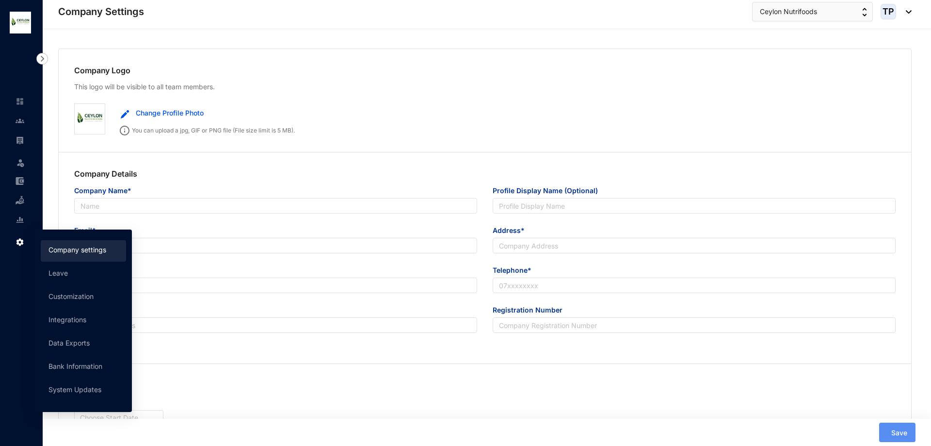
type input "Ceylon Nutrifood (PVT) Limited"
type input "Ceylon Nutrifoods"
type input "[EMAIL_ADDRESS][DOMAIN_NAME]"
type input "735/L/30 Enderamulla,[GEOGRAPHIC_DATA]"
type input "0774533079"
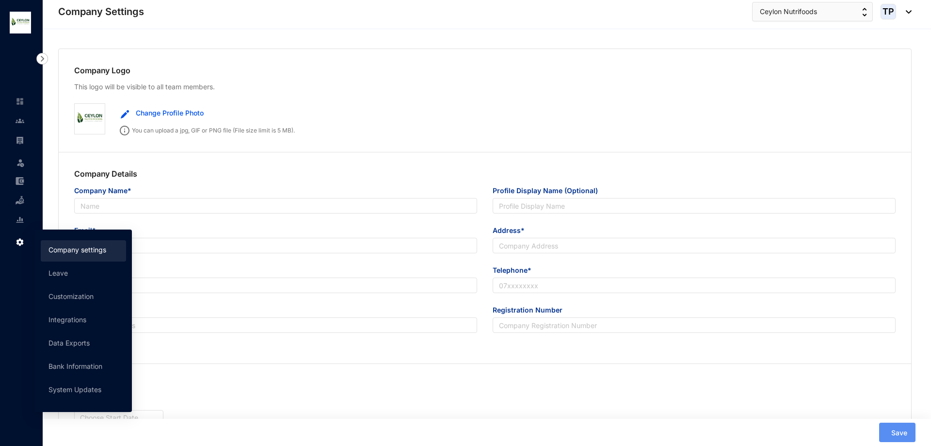
type input "Pv 00298825"
type input "WP"
type input "33158"
type input "16"
type input "9"
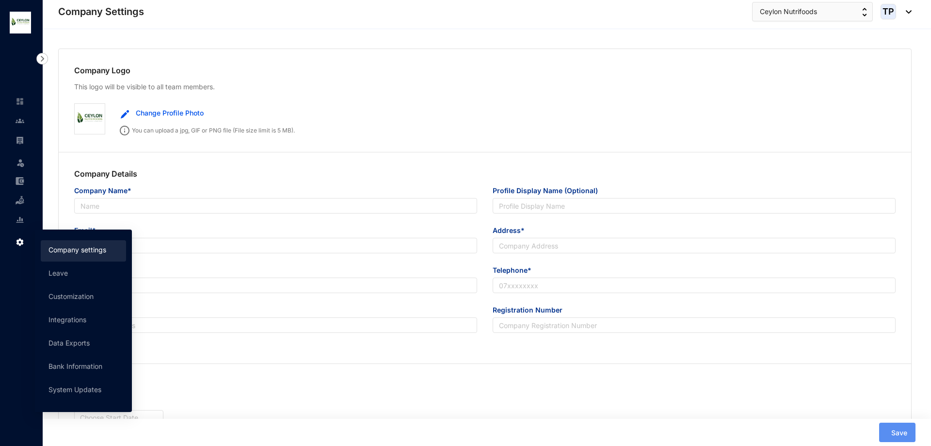
radio input "true"
checkbox input "true"
